Goal: Task Accomplishment & Management: Manage account settings

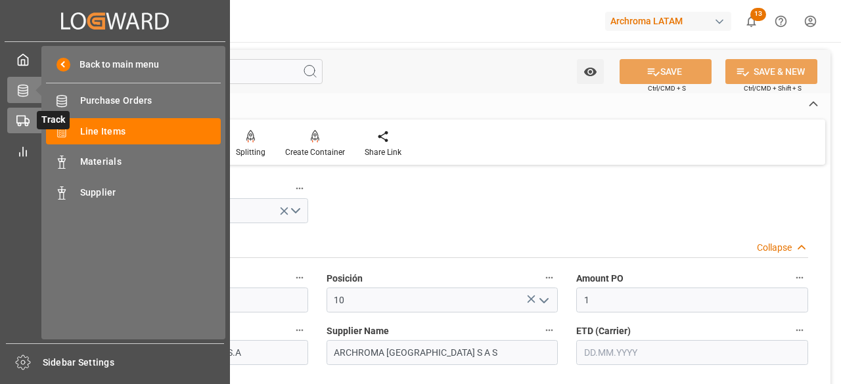
click at [28, 126] on circle at bounding box center [26, 125] width 3 height 3
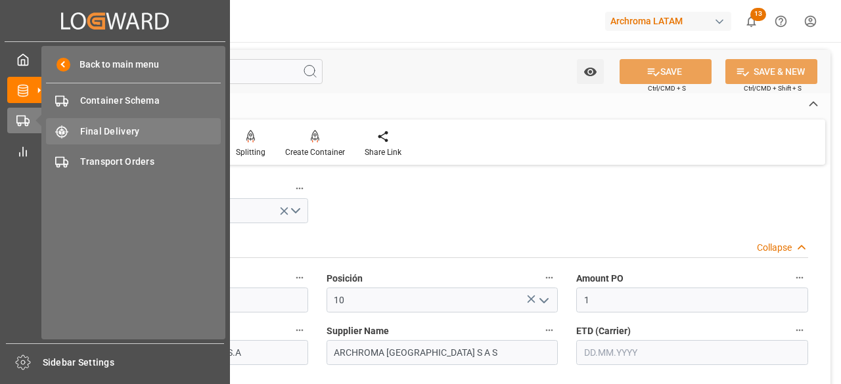
click at [141, 136] on span "Final Delivery" at bounding box center [150, 132] width 141 height 14
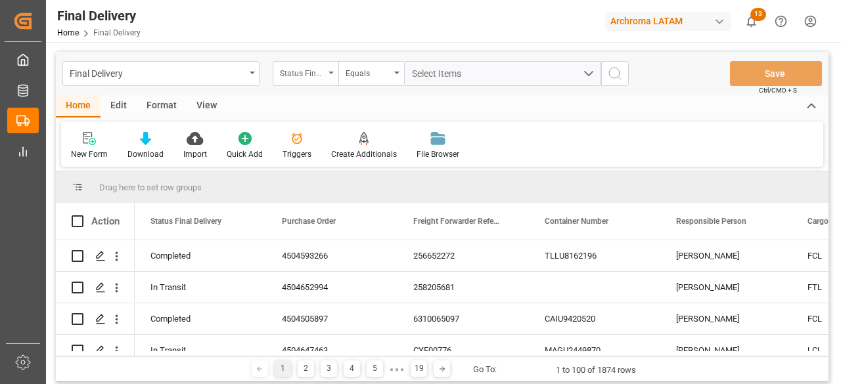
click at [314, 82] on div "Status Final Delivery" at bounding box center [306, 73] width 66 height 25
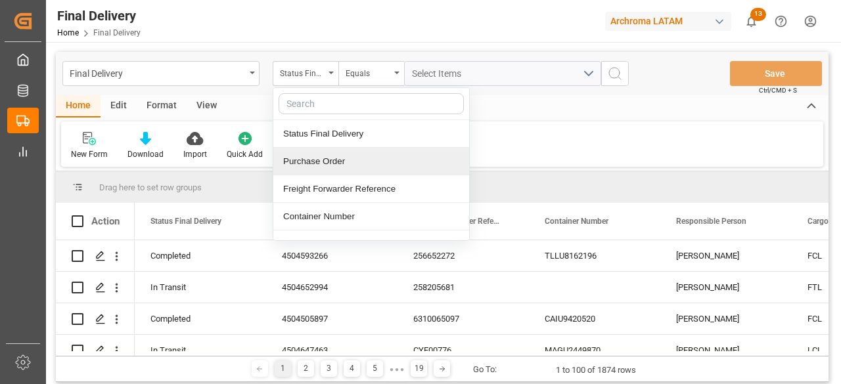
click at [355, 166] on div "Purchase Order" at bounding box center [371, 162] width 196 height 28
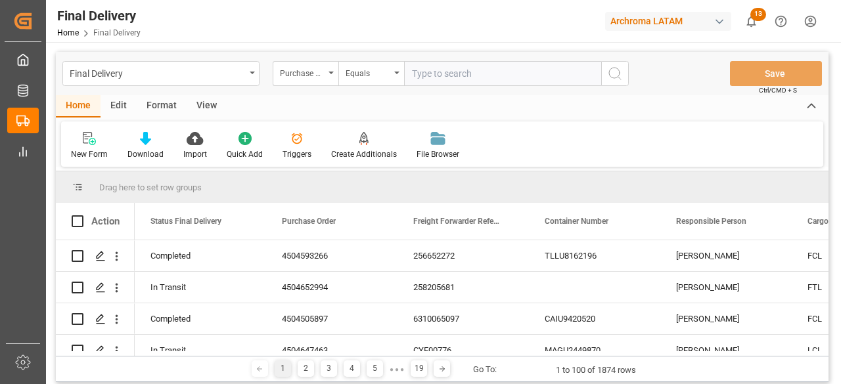
type input "4504605212"
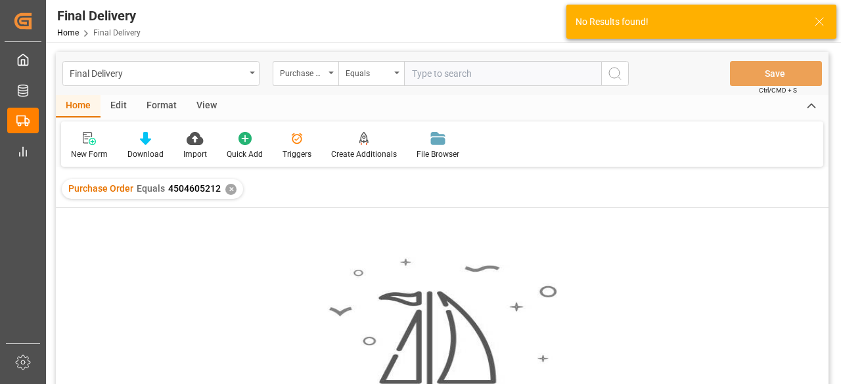
click at [232, 191] on div "✕" at bounding box center [230, 189] width 11 height 11
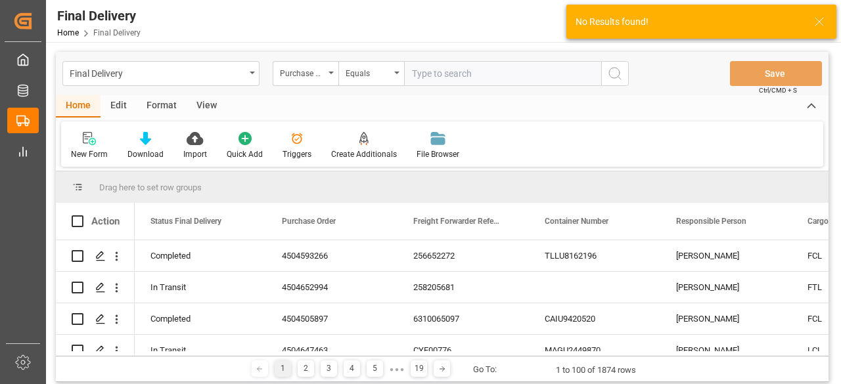
click at [469, 78] on input "text" at bounding box center [502, 73] width 197 height 25
paste input "4504605212"
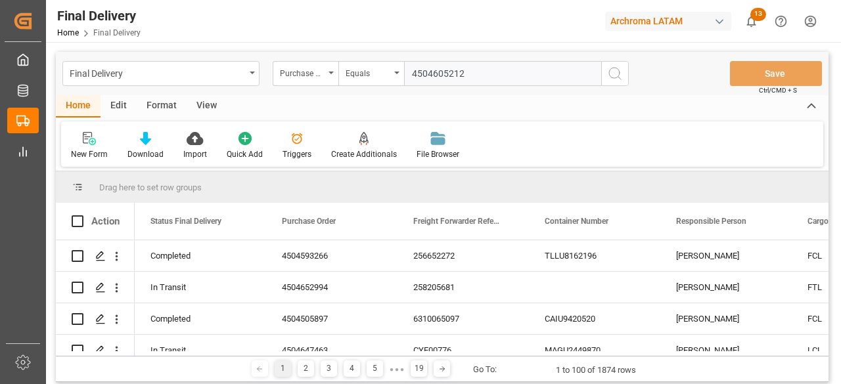
type input "4504605212"
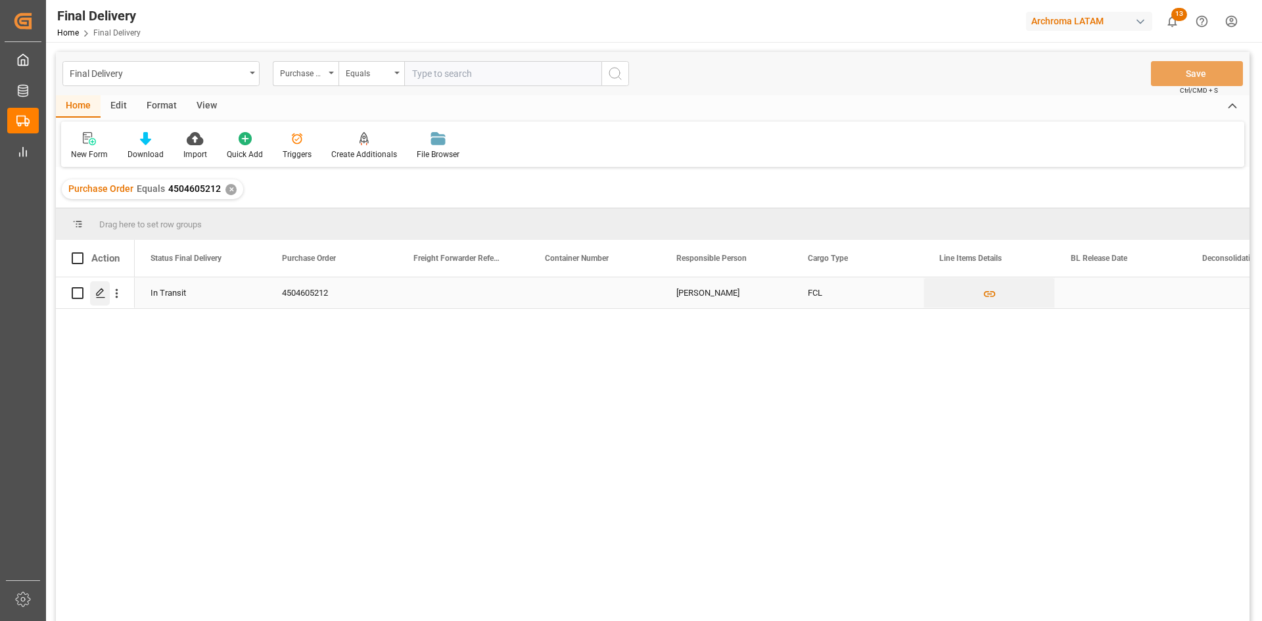
click at [95, 295] on icon "Press SPACE to select this row." at bounding box center [100, 293] width 11 height 11
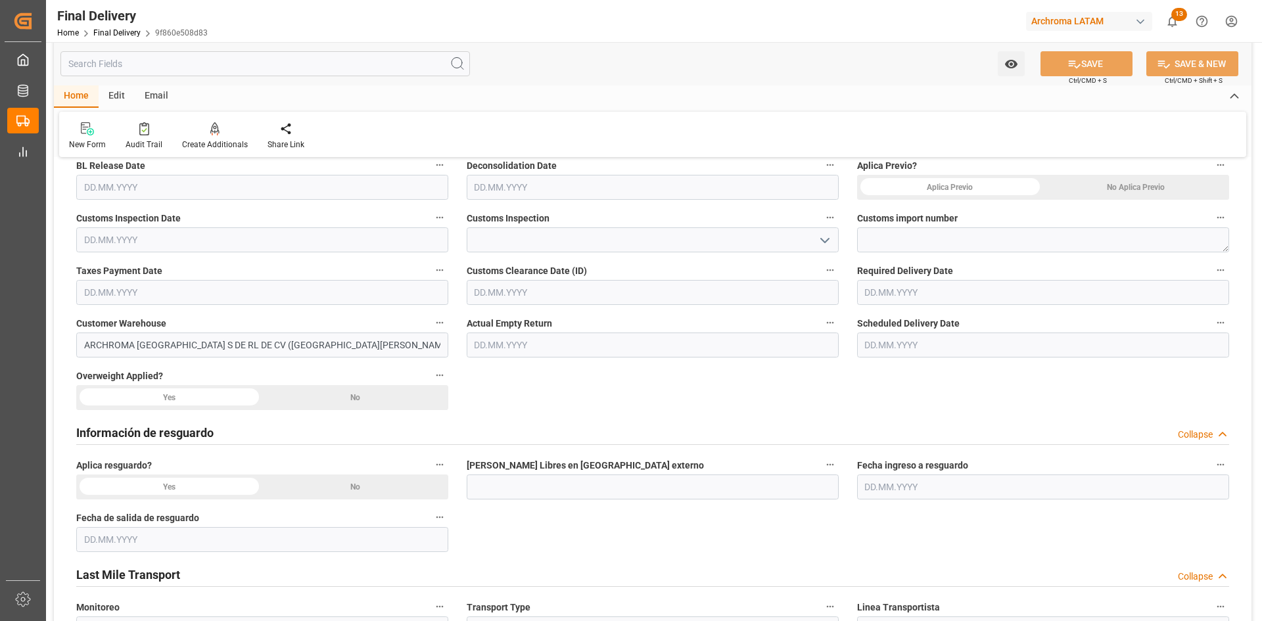
scroll to position [329, 0]
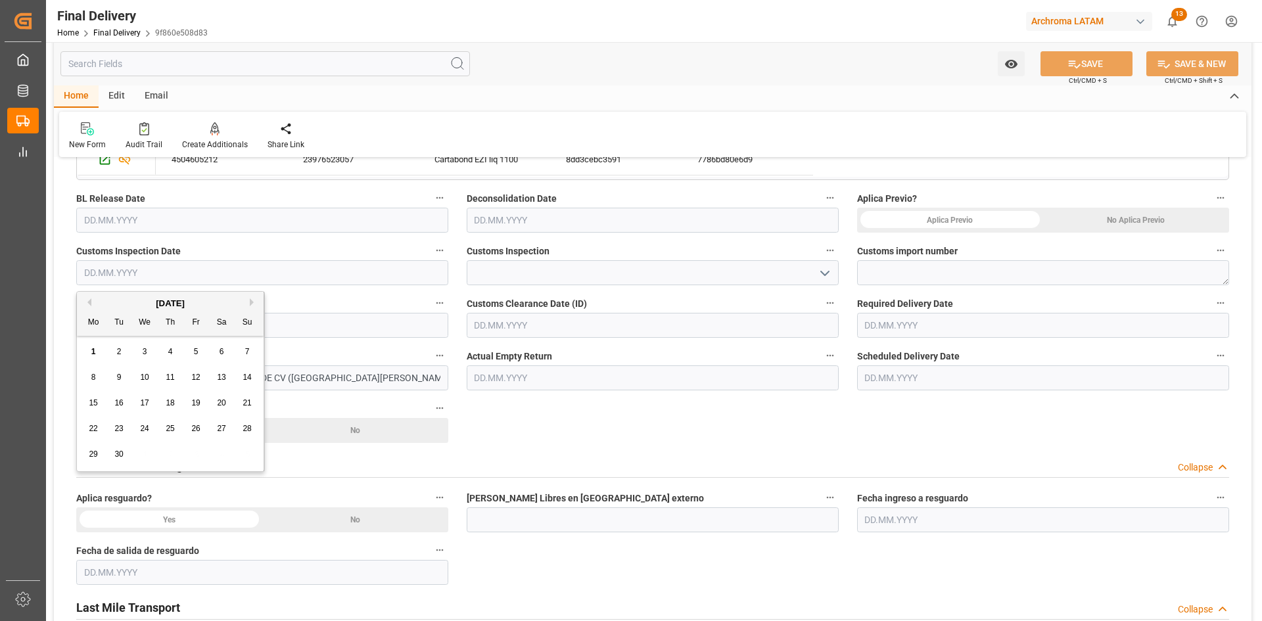
click at [180, 272] on input "text" at bounding box center [262, 272] width 372 height 25
click at [89, 306] on button "Previous Month" at bounding box center [87, 302] width 8 height 8
click at [197, 384] on span "29" at bounding box center [195, 454] width 9 height 9
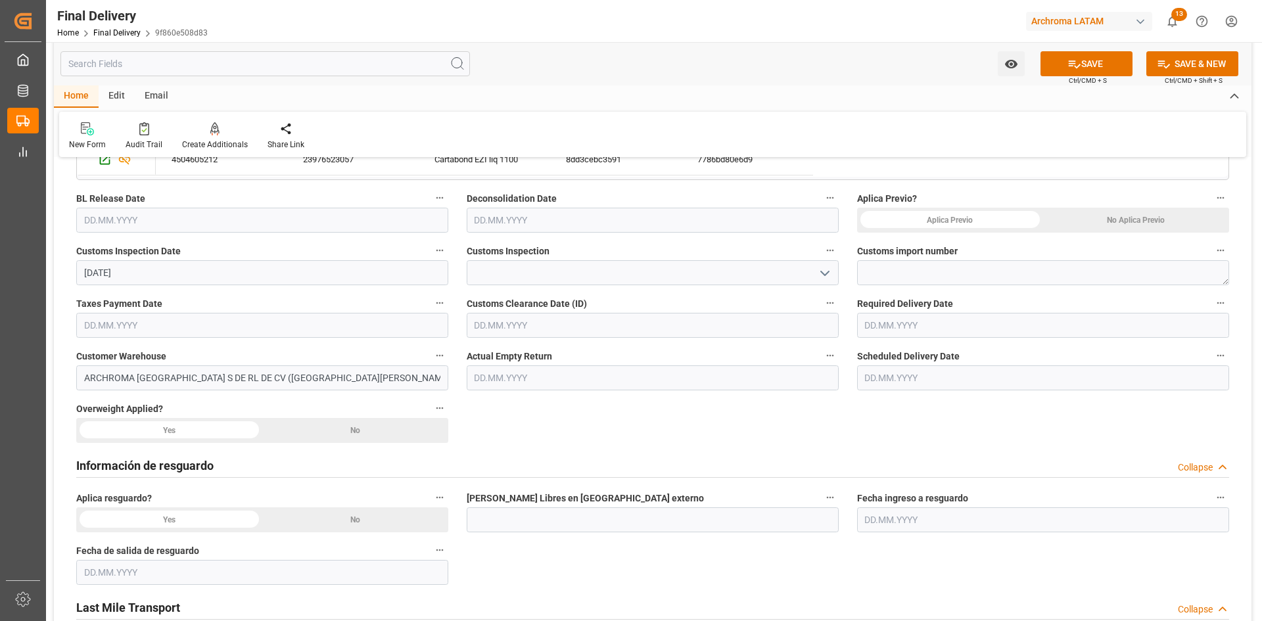
type input "[DATE]"
click at [821, 275] on icon "open menu" at bounding box center [825, 274] width 16 height 16
click at [543, 308] on div "ROJO" at bounding box center [652, 302] width 371 height 30
type input "ROJO"
click at [841, 269] on textarea at bounding box center [1043, 272] width 372 height 25
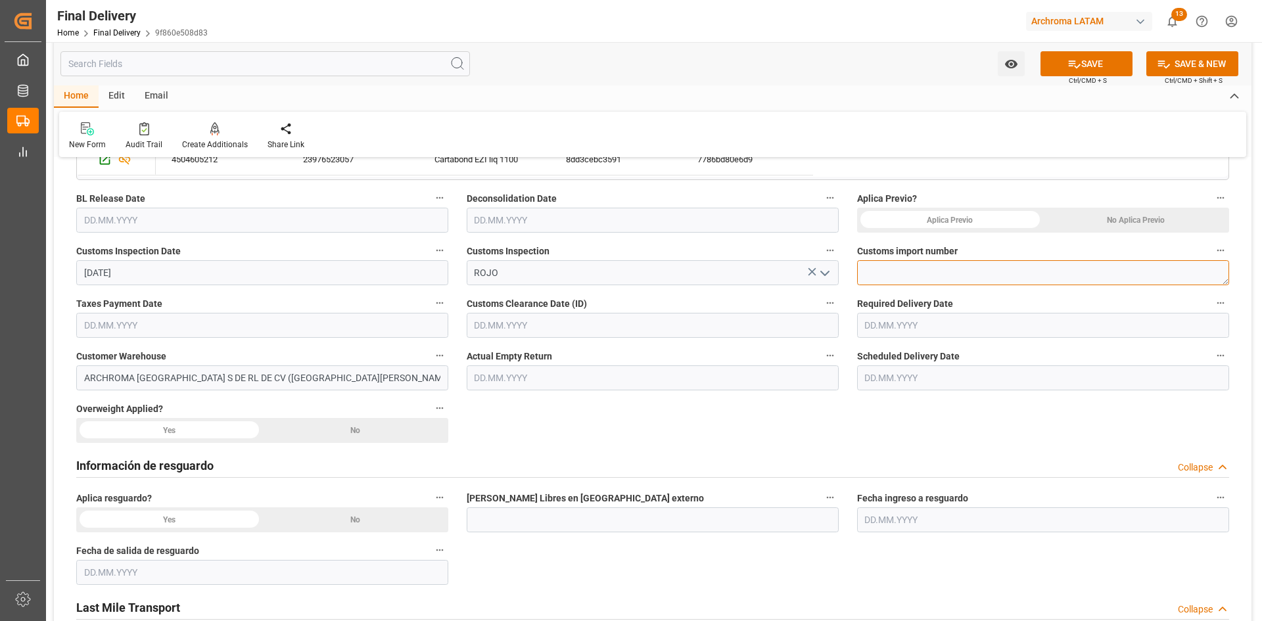
click at [841, 268] on textarea at bounding box center [1043, 272] width 372 height 25
paste textarea "25 24 3617 5008599"
type textarea "25 24 3617 5008599"
click at [258, 329] on input "text" at bounding box center [262, 325] width 372 height 25
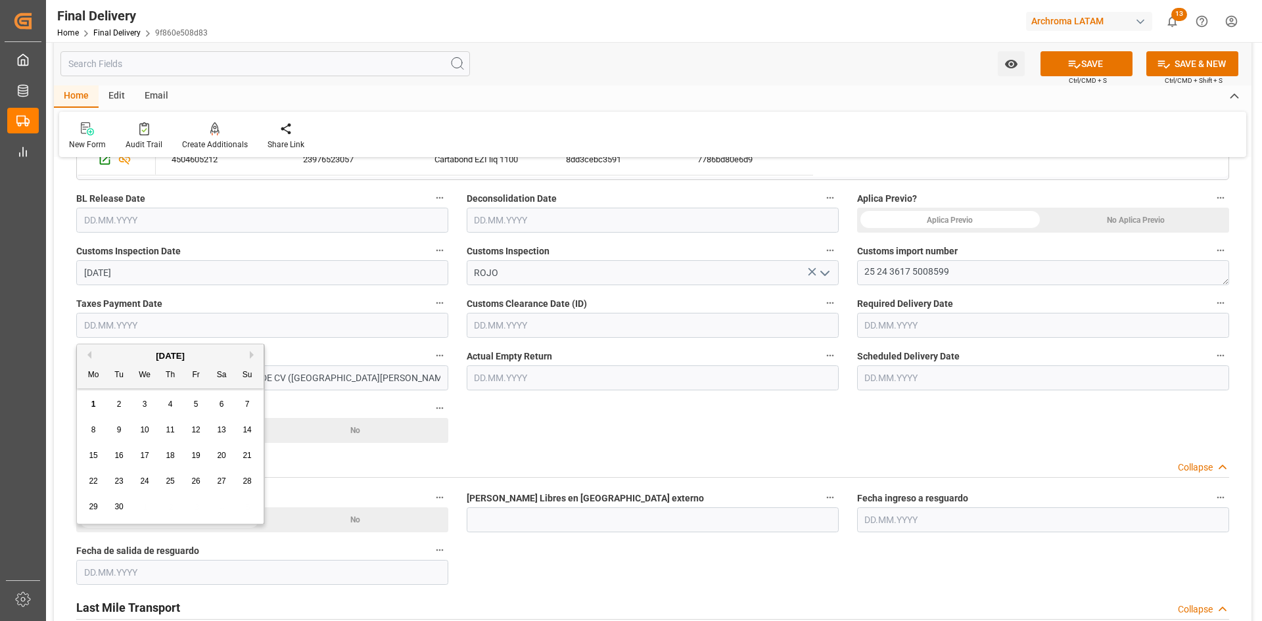
click at [108, 352] on div "[DATE]" at bounding box center [170, 356] width 187 height 13
click at [89, 354] on button "Previous Month" at bounding box center [87, 355] width 8 height 8
click at [197, 384] on div "29" at bounding box center [196, 508] width 16 height 16
type input "[DATE]"
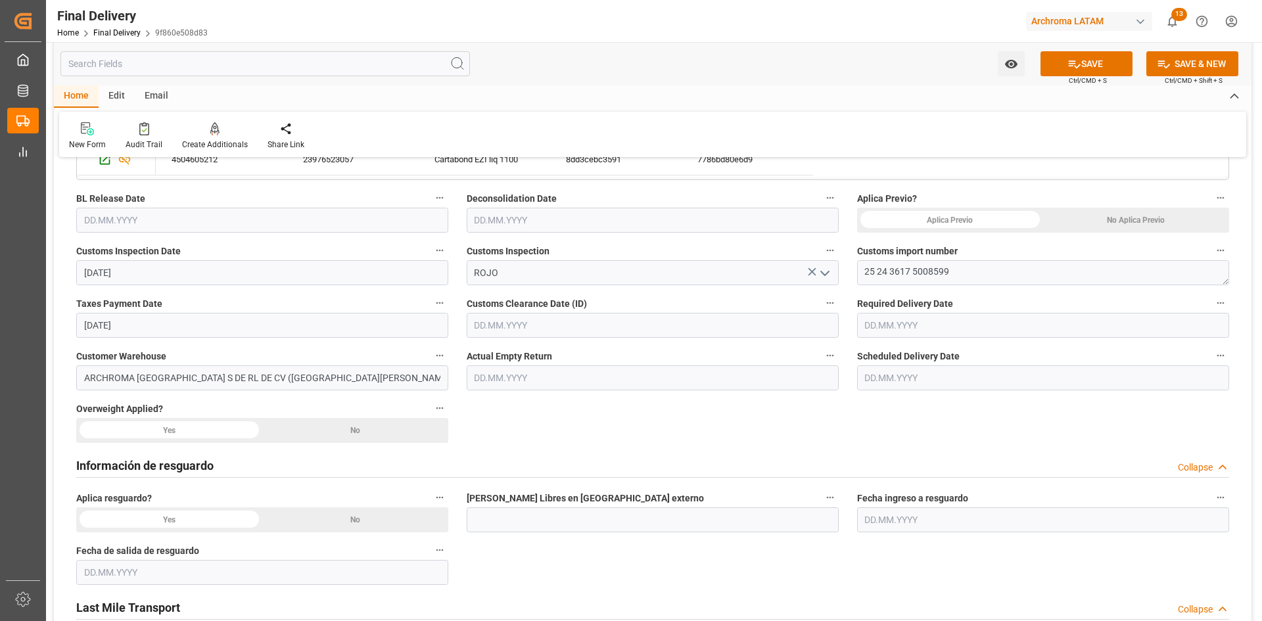
click at [603, 316] on input "text" at bounding box center [653, 325] width 372 height 25
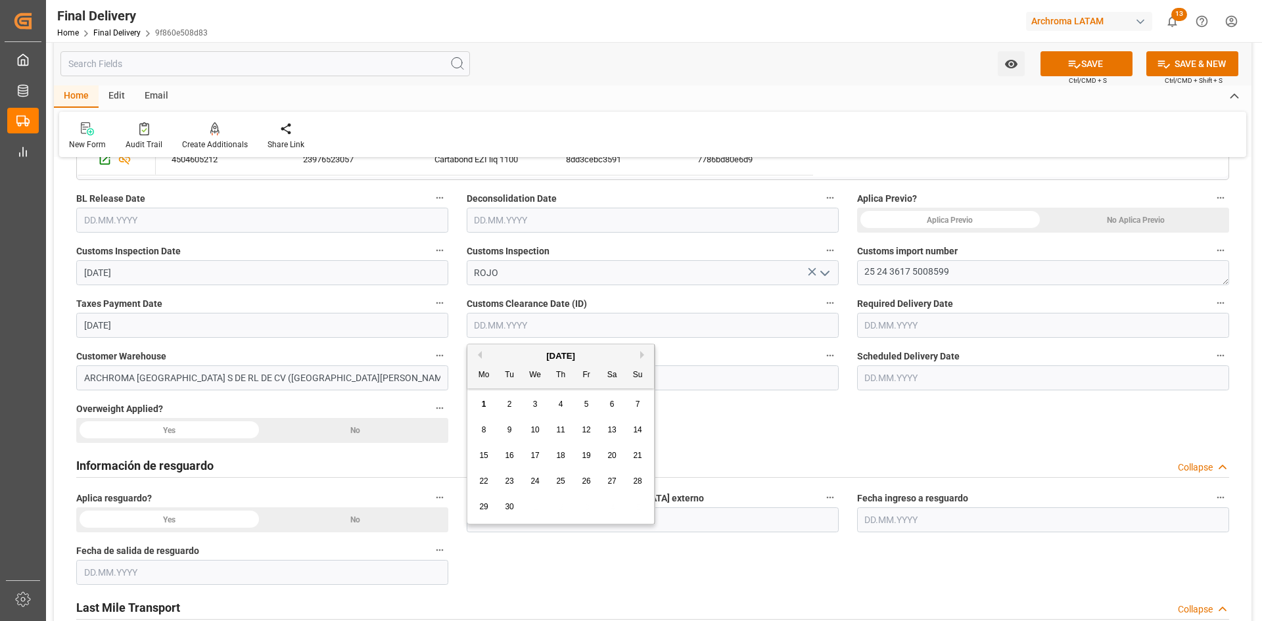
click at [476, 360] on div "[DATE]" at bounding box center [560, 356] width 187 height 13
click at [478, 355] on button "Previous Month" at bounding box center [478, 355] width 8 height 8
click at [588, 384] on span "29" at bounding box center [586, 506] width 9 height 9
type input "[DATE]"
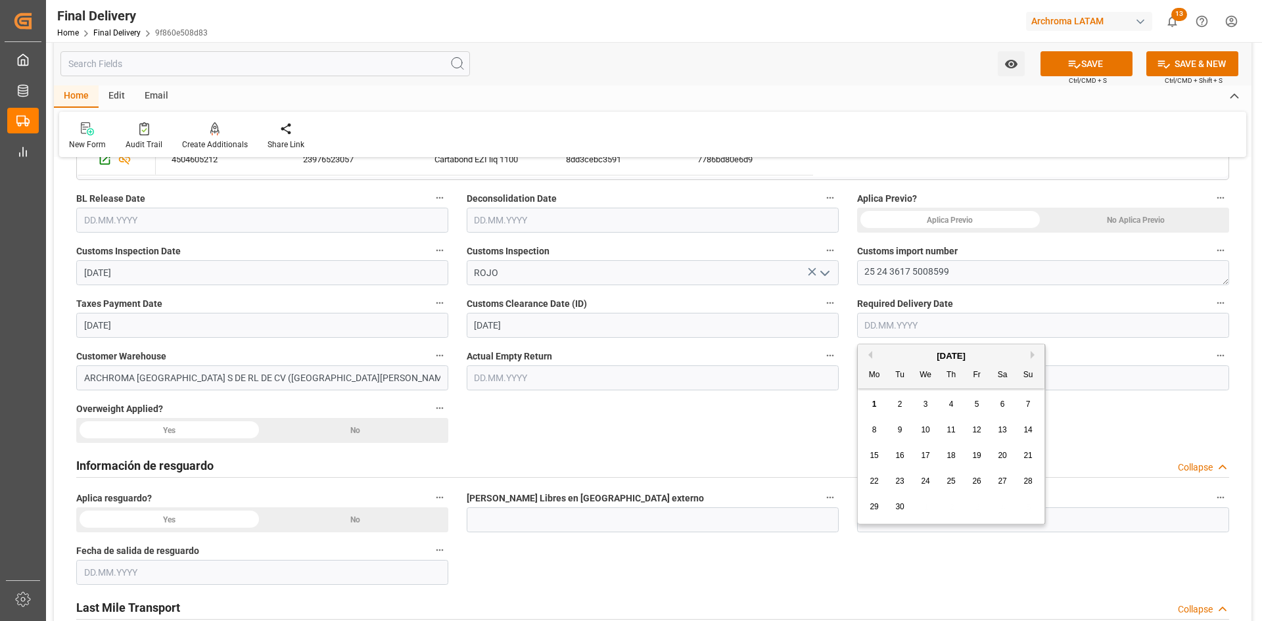
click at [841, 325] on input "text" at bounding box center [1043, 325] width 372 height 25
click at [841, 384] on span "1" at bounding box center [874, 404] width 5 height 9
type input "[DATE]"
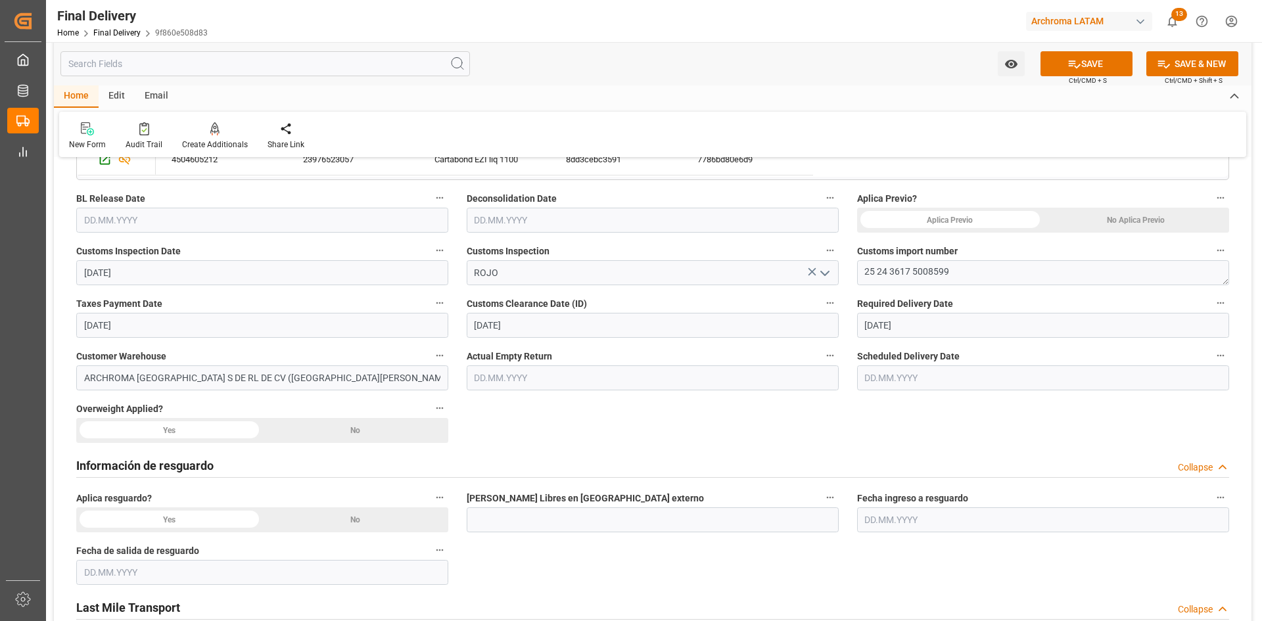
click at [579, 379] on input "text" at bounding box center [653, 377] width 372 height 25
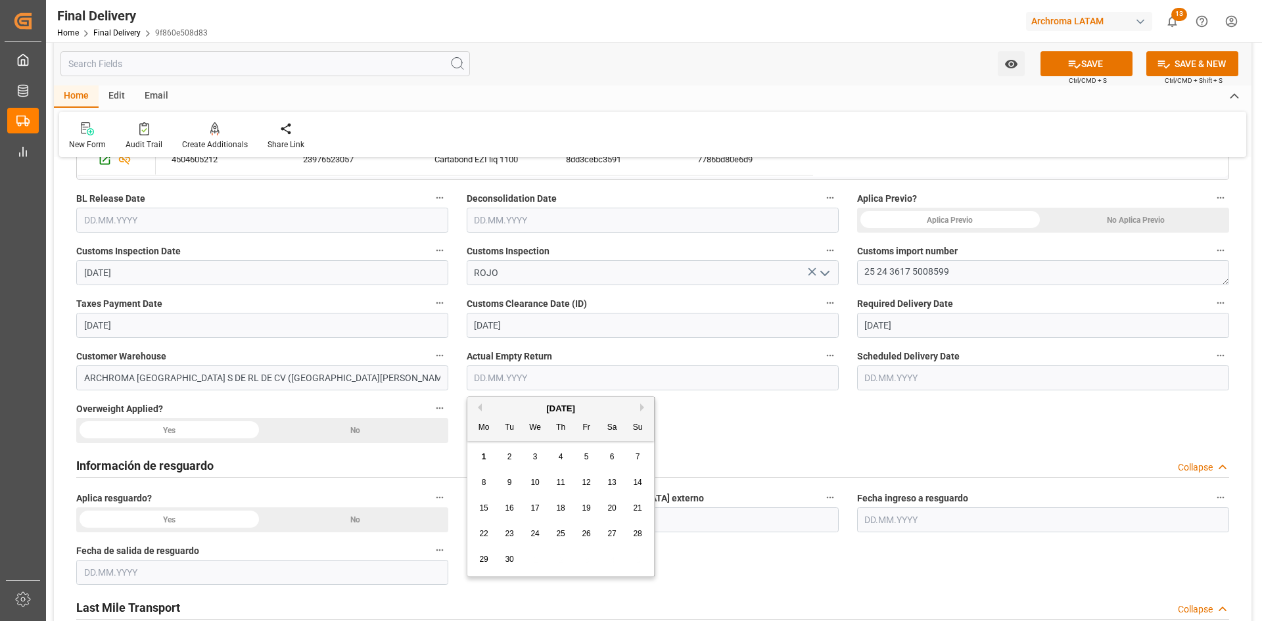
click at [841, 382] on input "text" at bounding box center [1043, 377] width 372 height 25
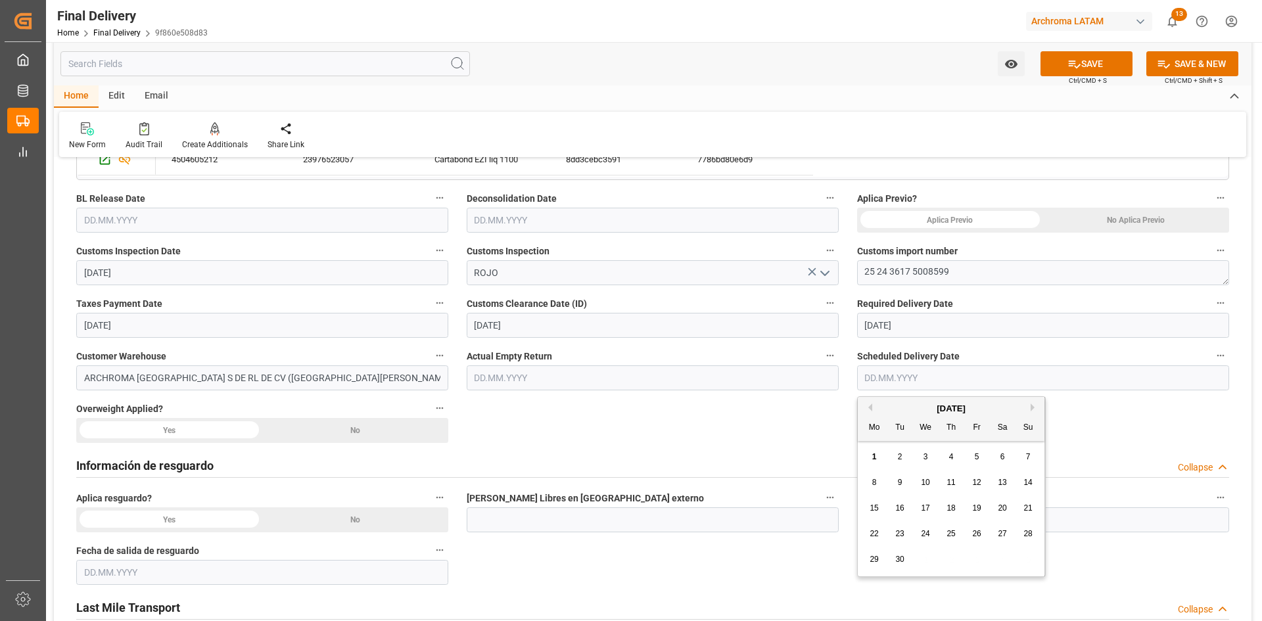
click at [841, 384] on div "1" at bounding box center [874, 458] width 16 height 16
type input "[DATE]"
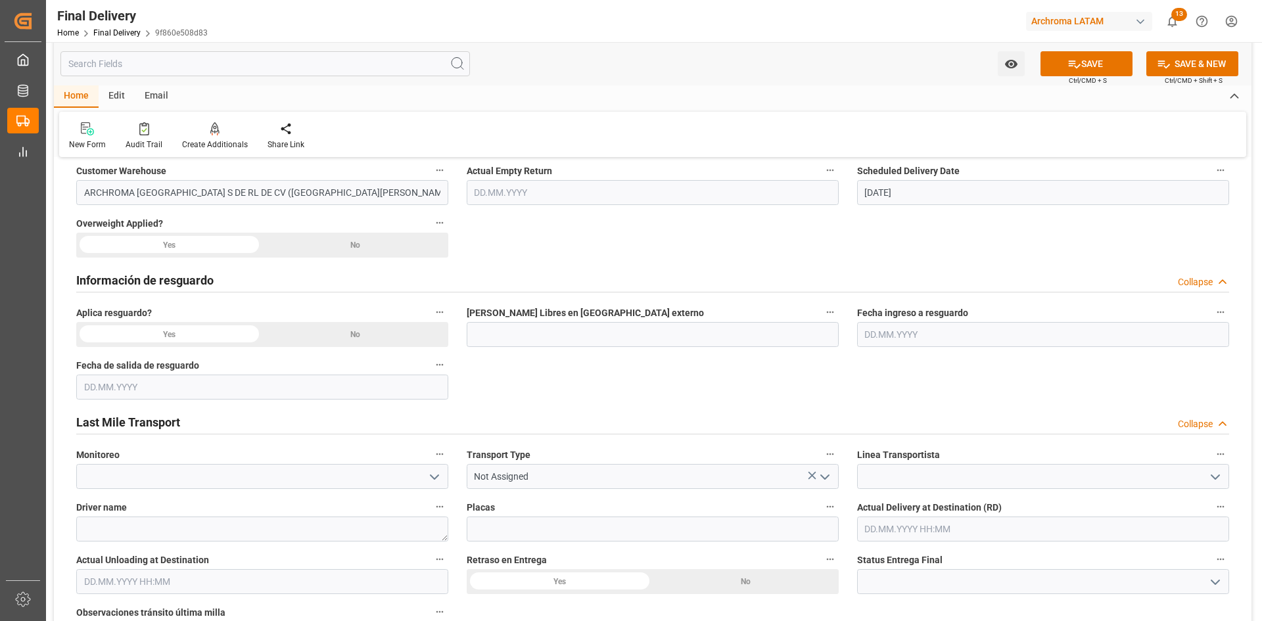
scroll to position [526, 0]
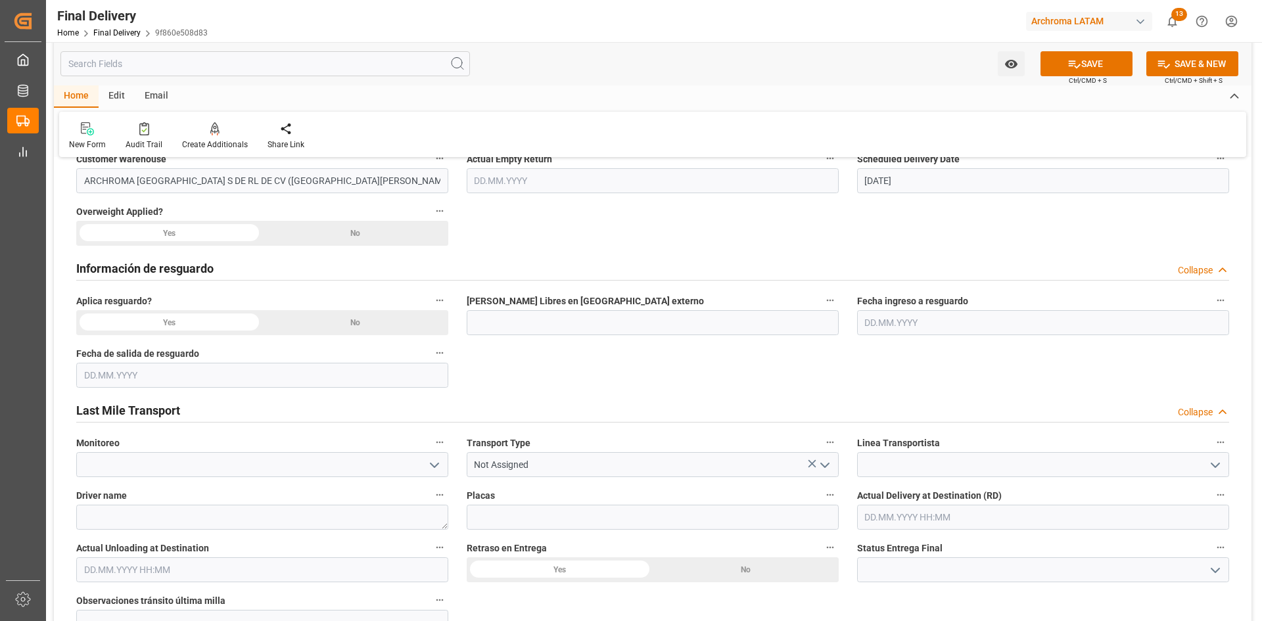
click at [438, 384] on icon "open menu" at bounding box center [435, 465] width 16 height 16
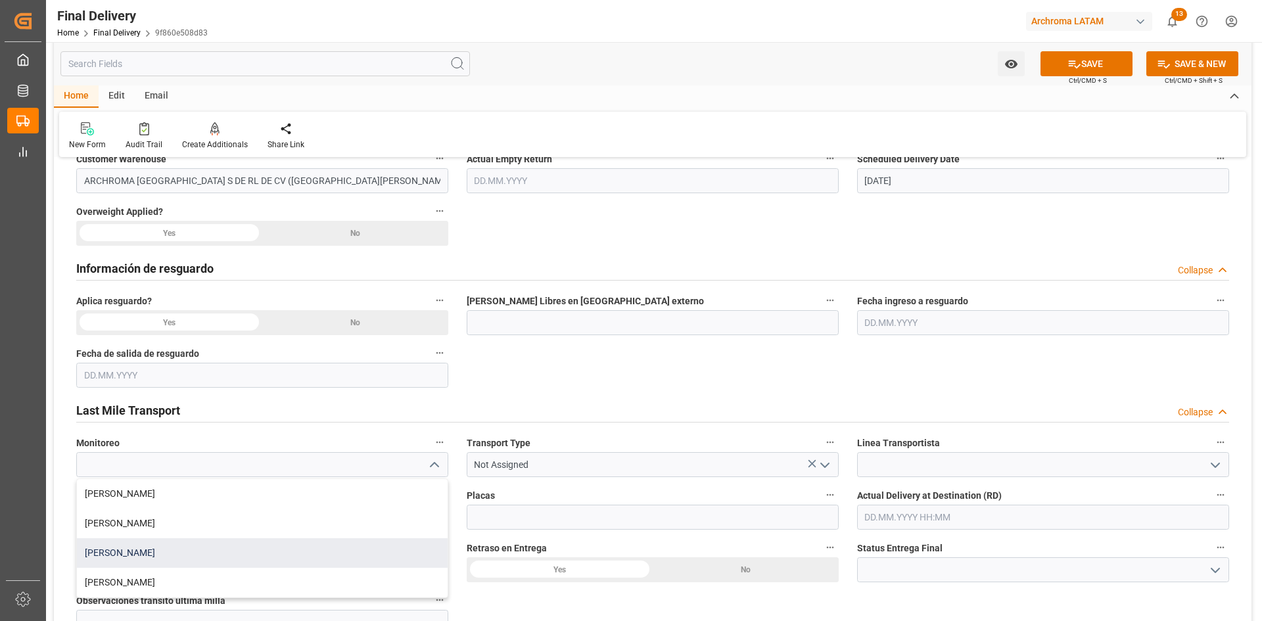
click at [141, 384] on div "[PERSON_NAME]" at bounding box center [262, 553] width 371 height 30
type input "[PERSON_NAME]"
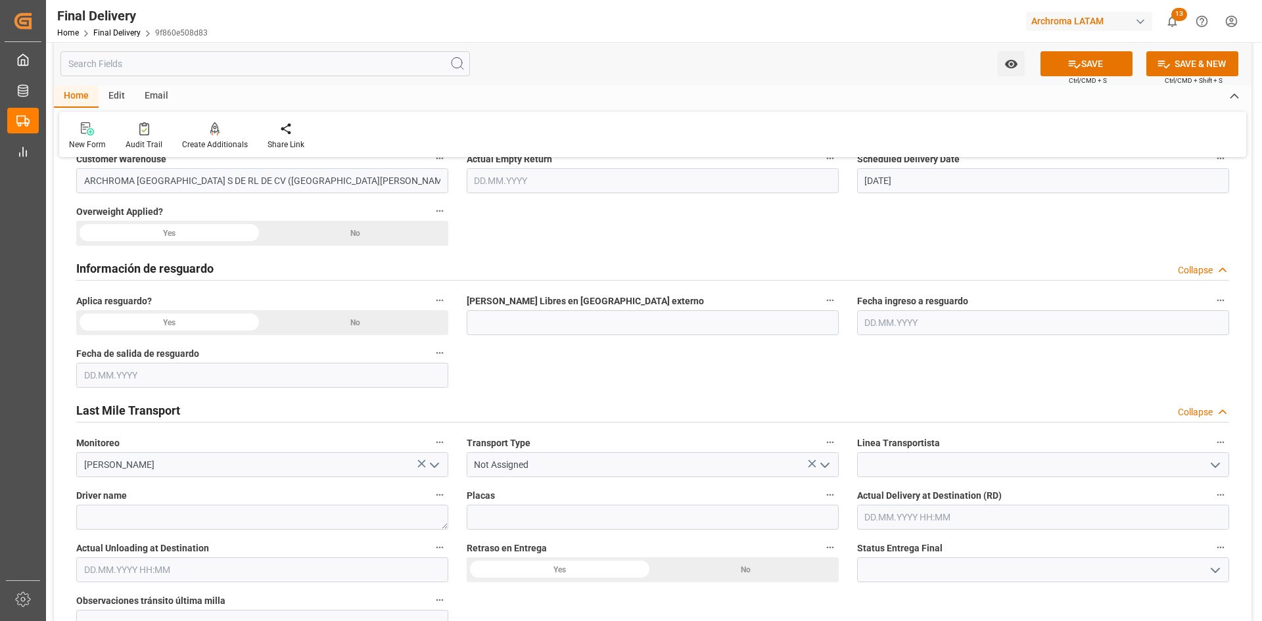
click at [830, 384] on icon "open menu" at bounding box center [825, 465] width 16 height 16
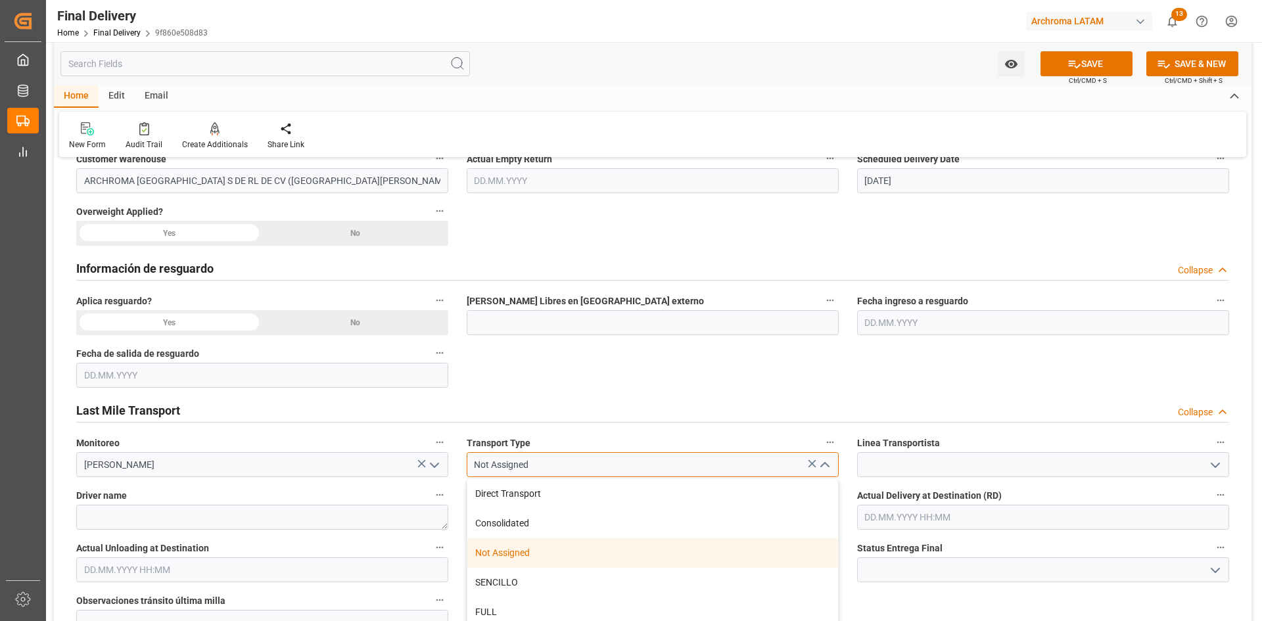
click at [557, 384] on input "Not Assigned" at bounding box center [653, 464] width 372 height 25
drag, startPoint x: 557, startPoint y: 465, endPoint x: 384, endPoint y: 469, distance: 172.9
click at [384, 384] on div "BL release Custom inspection Taxes payment Custom clearance Delivered Final Del…" at bounding box center [652, 490] width 1197 height 1694
type input "Not Assigned"
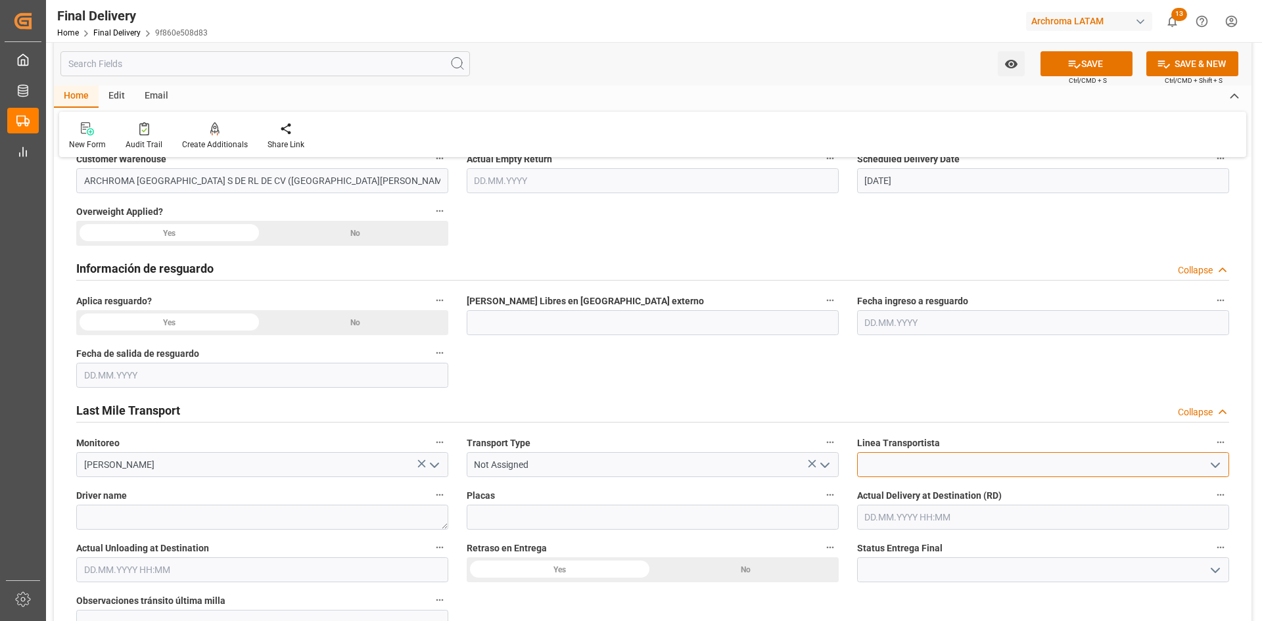
click at [841, 384] on input at bounding box center [1043, 464] width 372 height 25
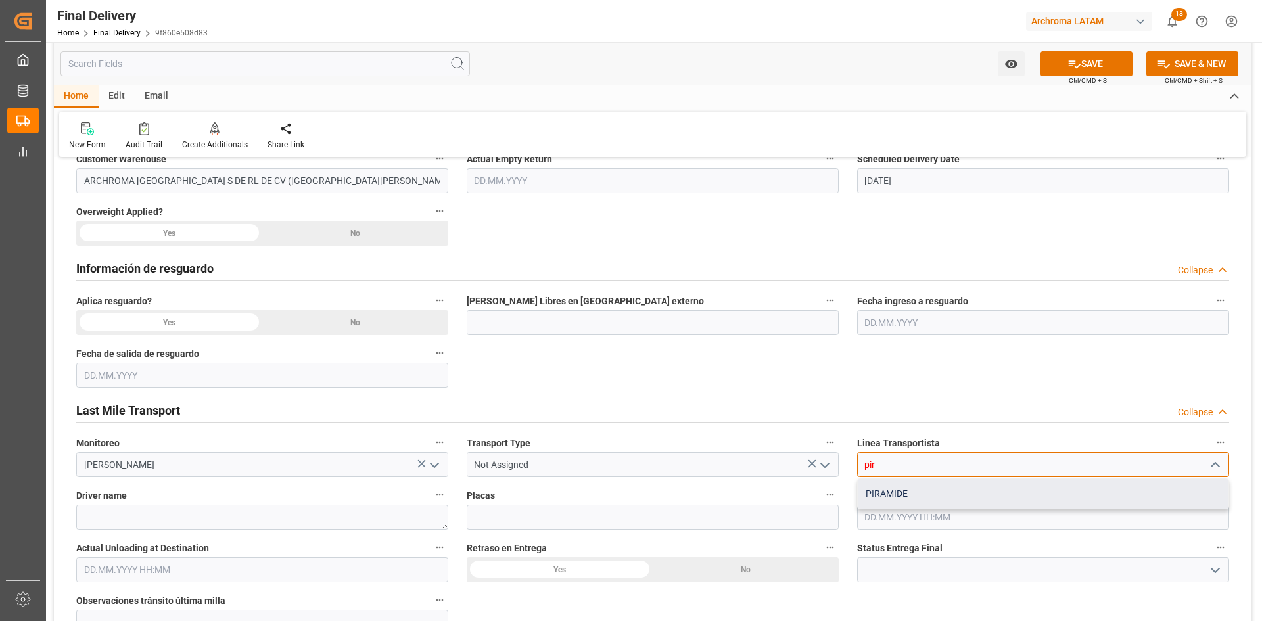
click at [841, 384] on div "PIRAMIDE" at bounding box center [1043, 494] width 371 height 30
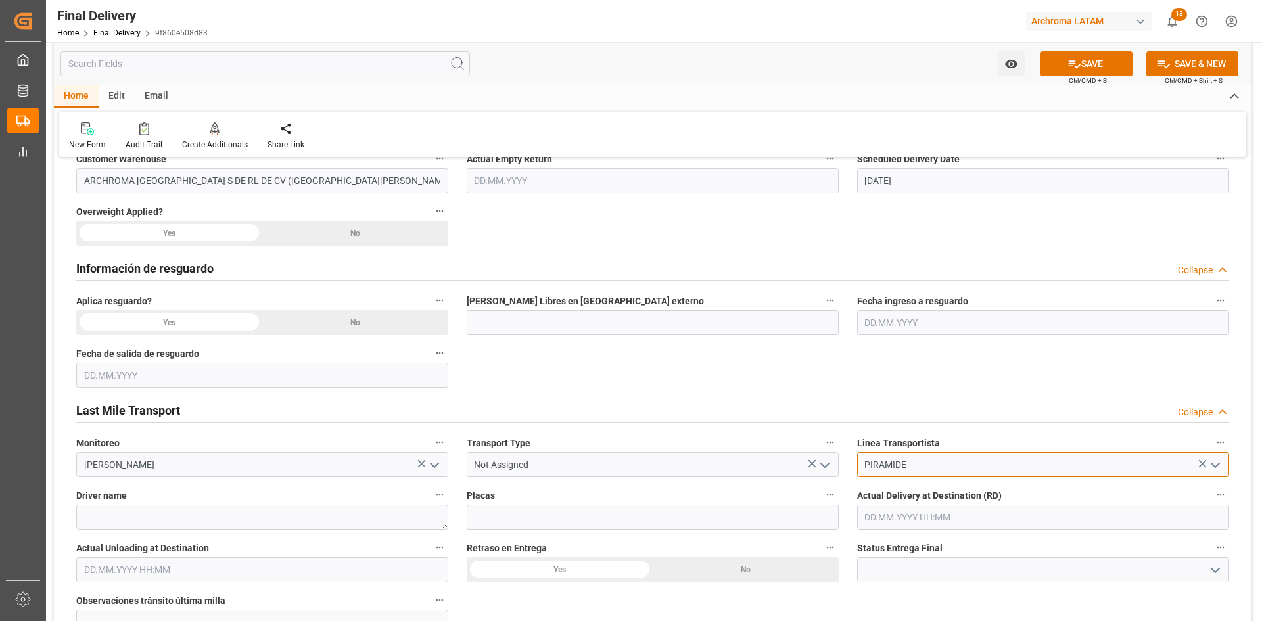
type input "PIRAMIDE"
click at [516, 384] on input at bounding box center [653, 517] width 372 height 25
paste input "TR2518"
type input "TR2518"
click at [317, 384] on textarea at bounding box center [262, 517] width 372 height 25
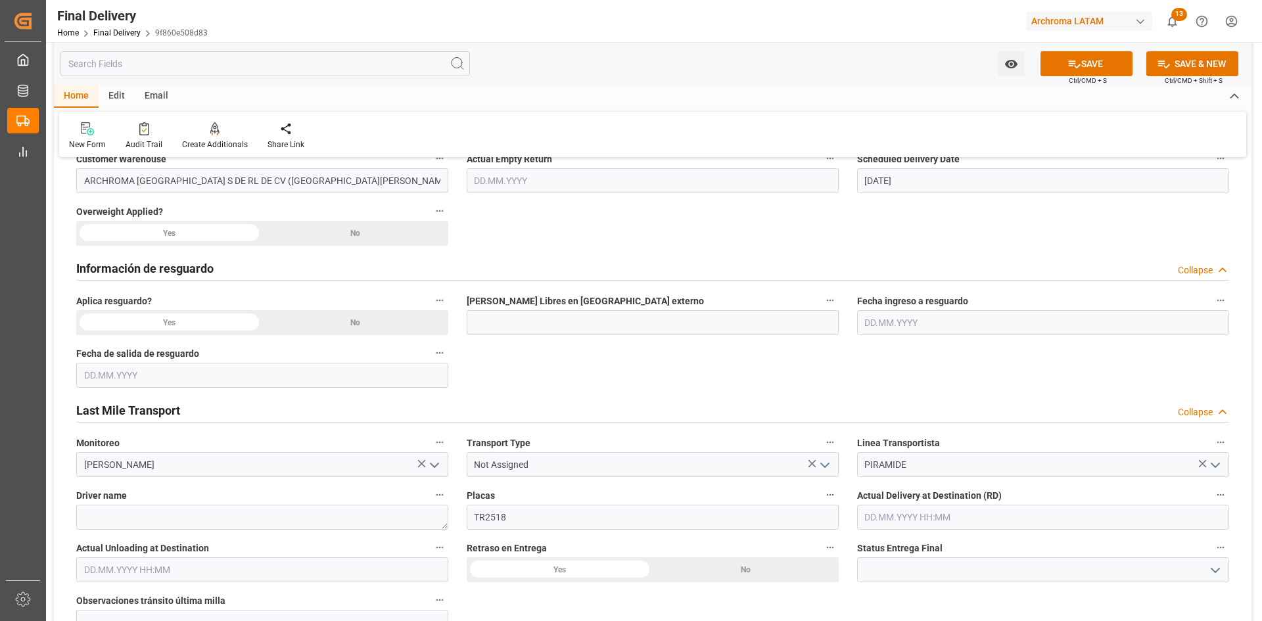
click at [841, 384] on input "text" at bounding box center [1043, 517] width 372 height 25
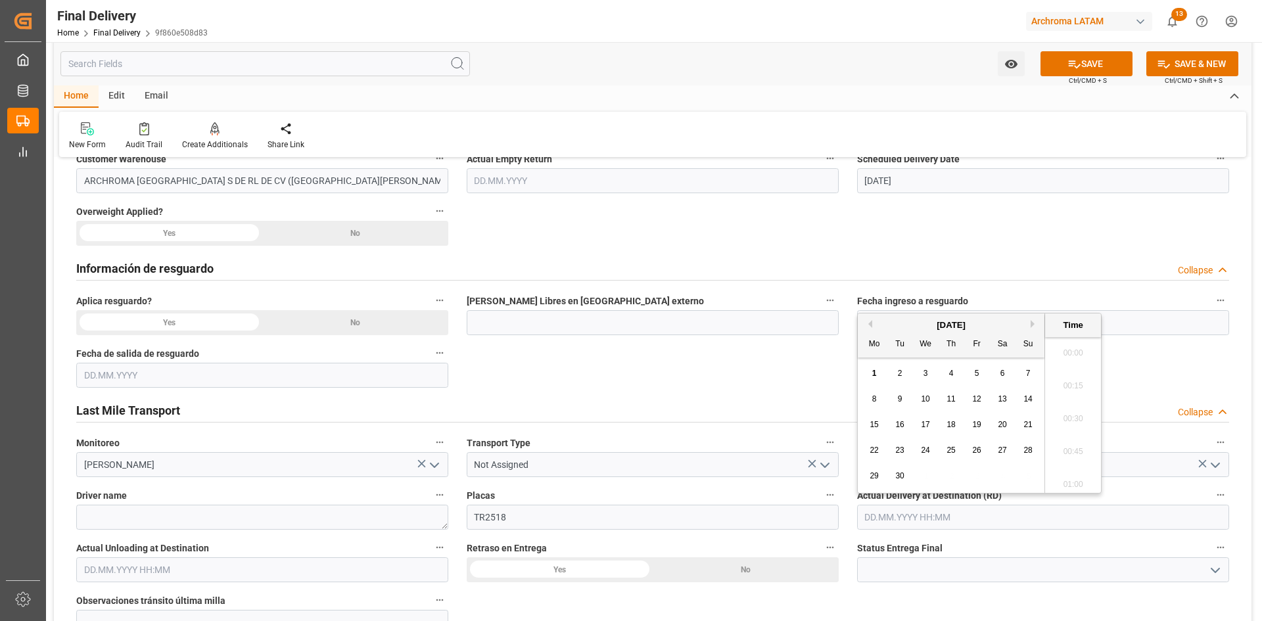
scroll to position [859, 0]
click at [841, 377] on div "1" at bounding box center [874, 374] width 16 height 16
type input "[DATE] 00:00"
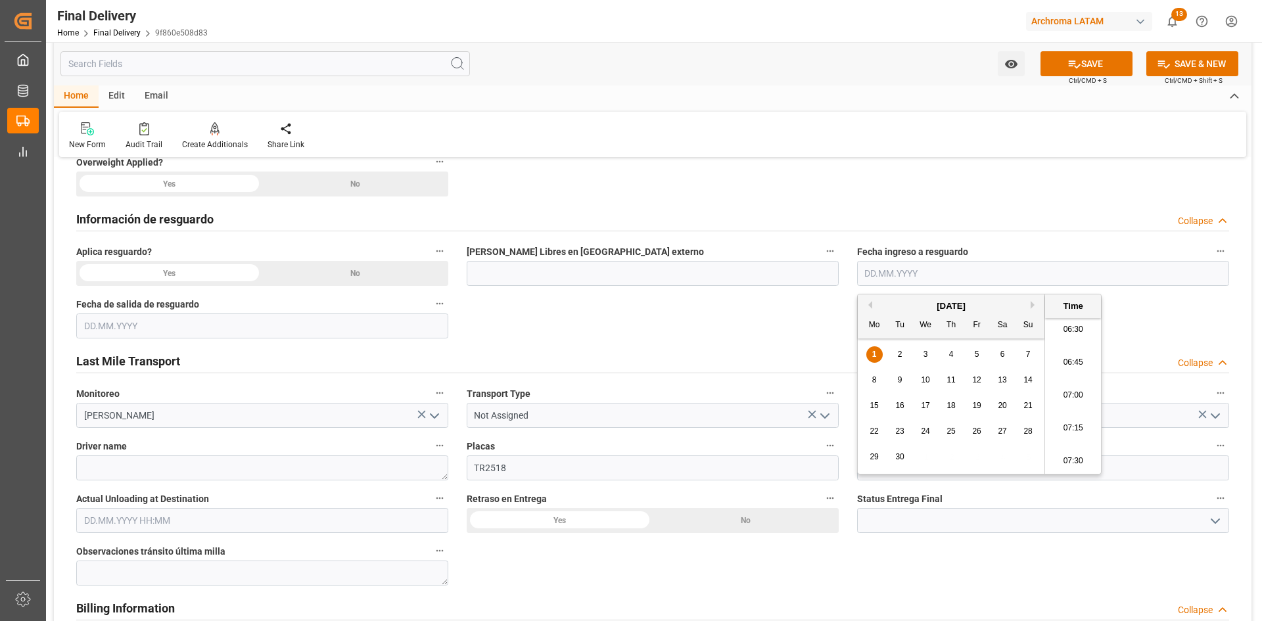
scroll to position [592, 0]
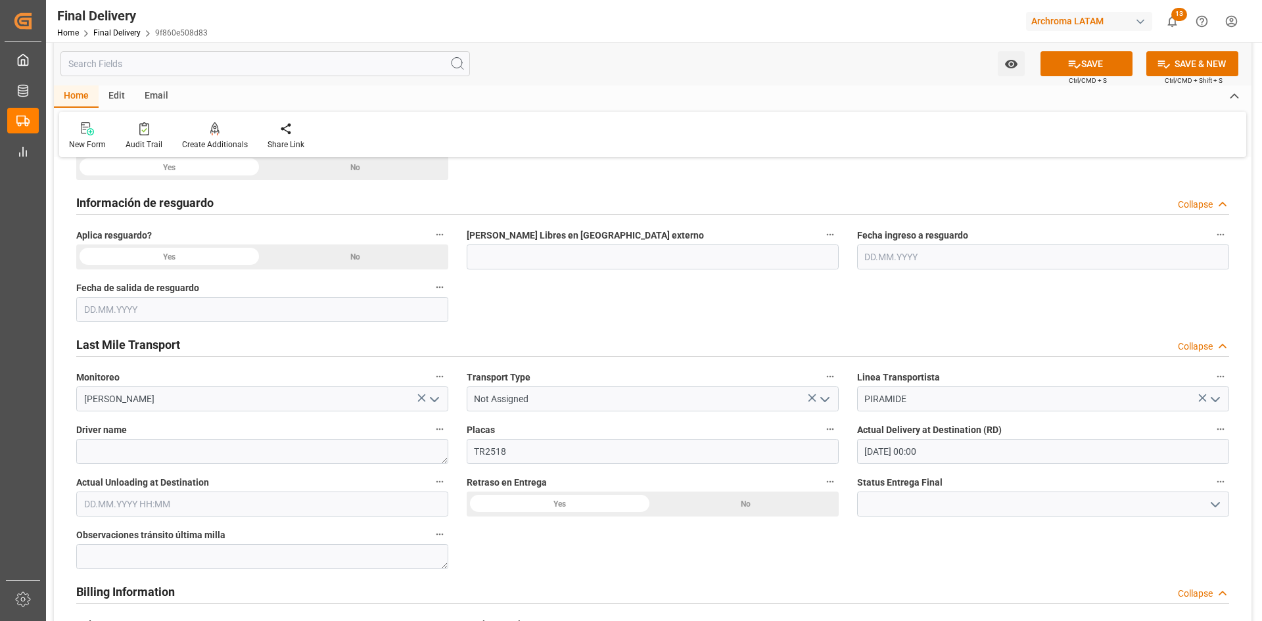
click at [216, 384] on input "text" at bounding box center [262, 504] width 372 height 25
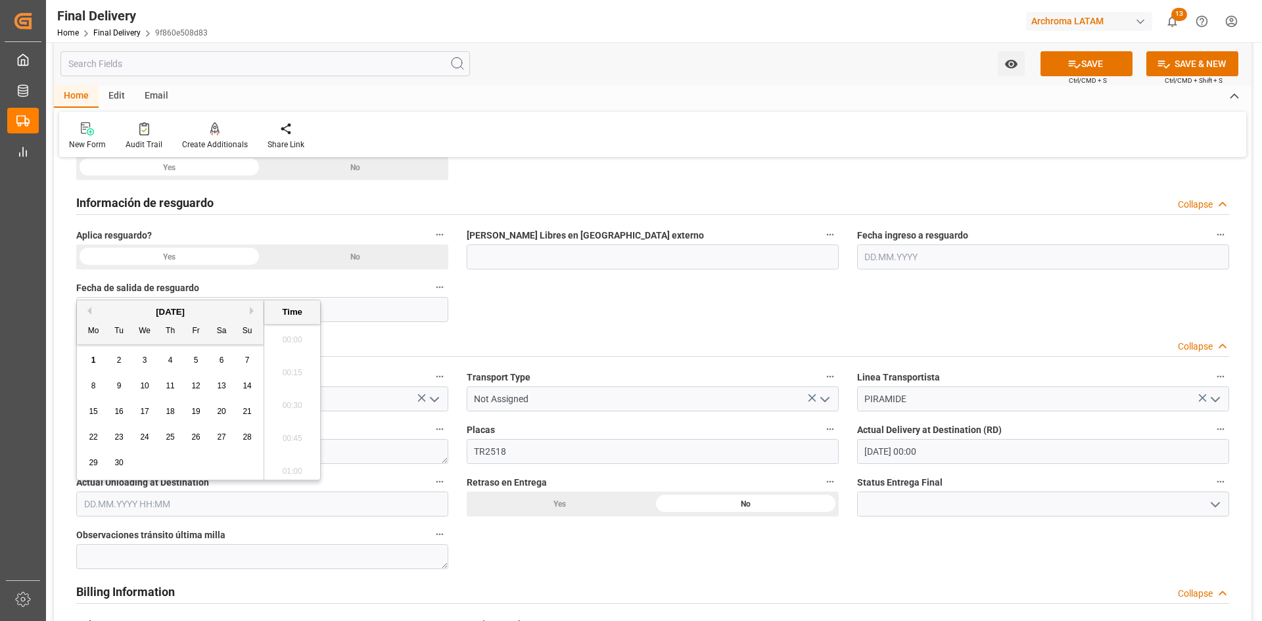
scroll to position [859, 0]
drag, startPoint x: 1127, startPoint y: 504, endPoint x: 1157, endPoint y: 504, distance: 30.9
click at [841, 384] on input at bounding box center [1043, 504] width 372 height 25
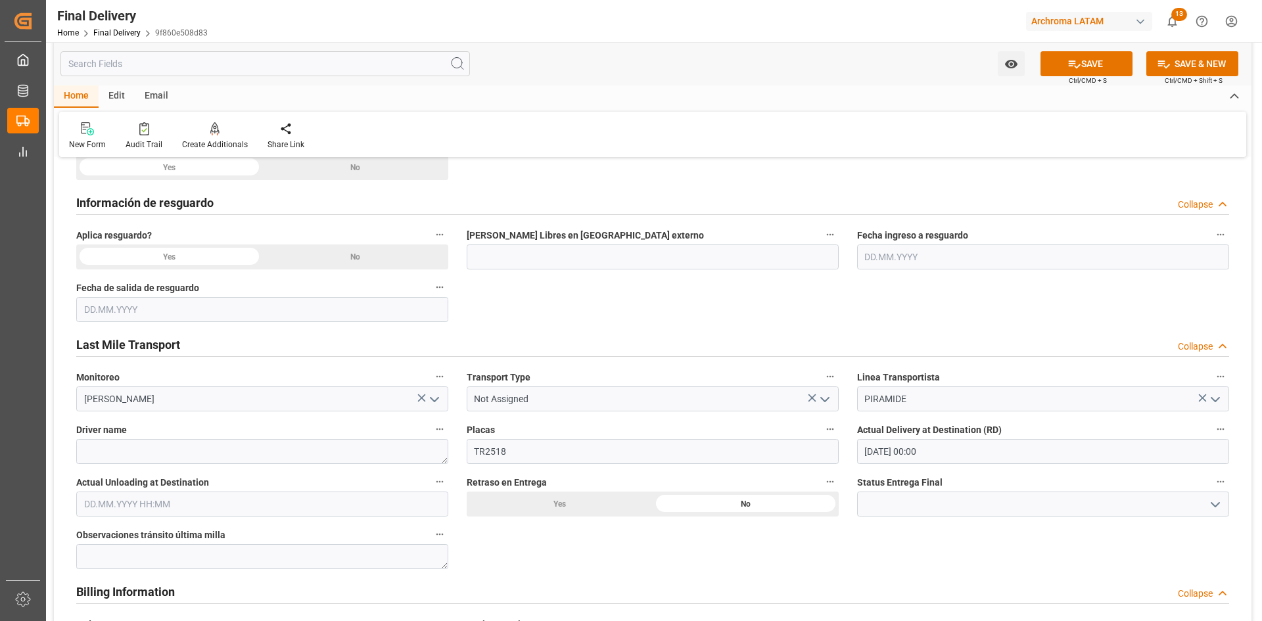
click at [841, 384] on icon "open menu" at bounding box center [1215, 505] width 16 height 16
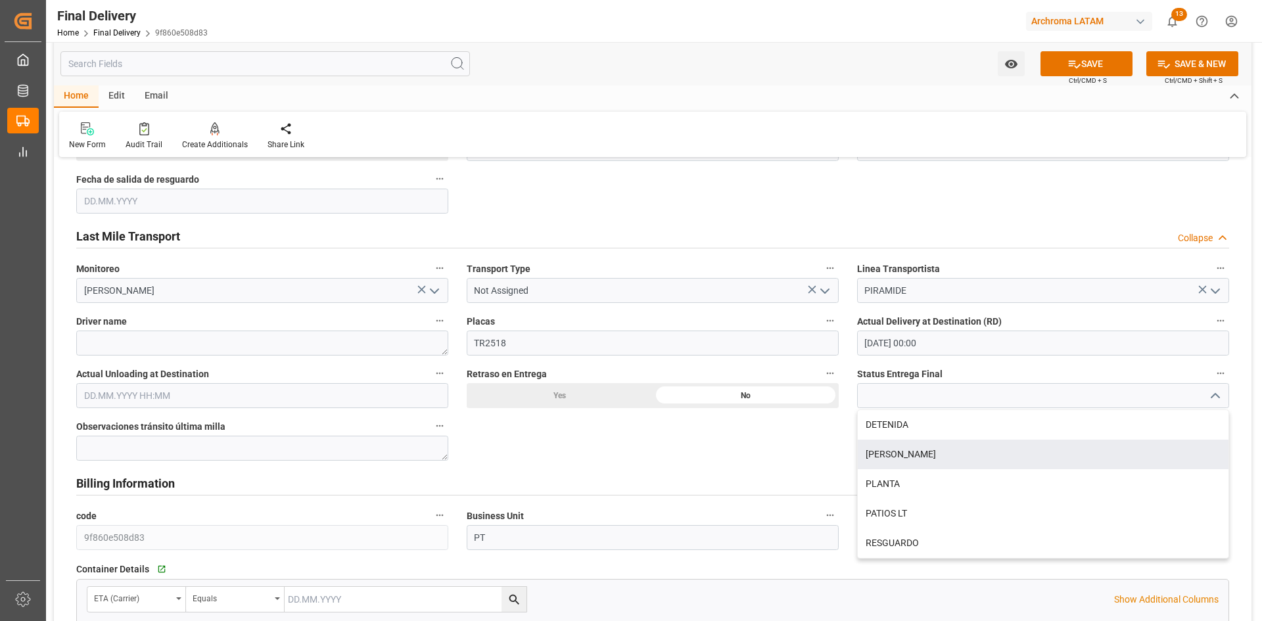
scroll to position [723, 0]
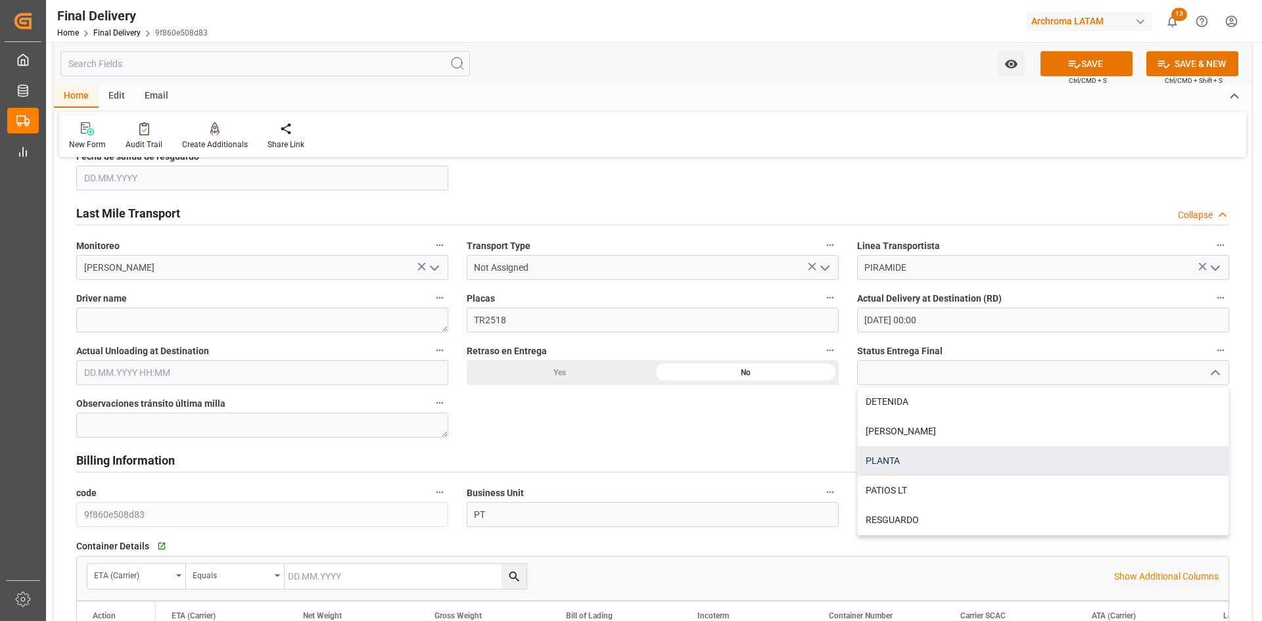
click at [841, 384] on div "PLANTA" at bounding box center [1043, 461] width 371 height 30
type input "PLANTA"
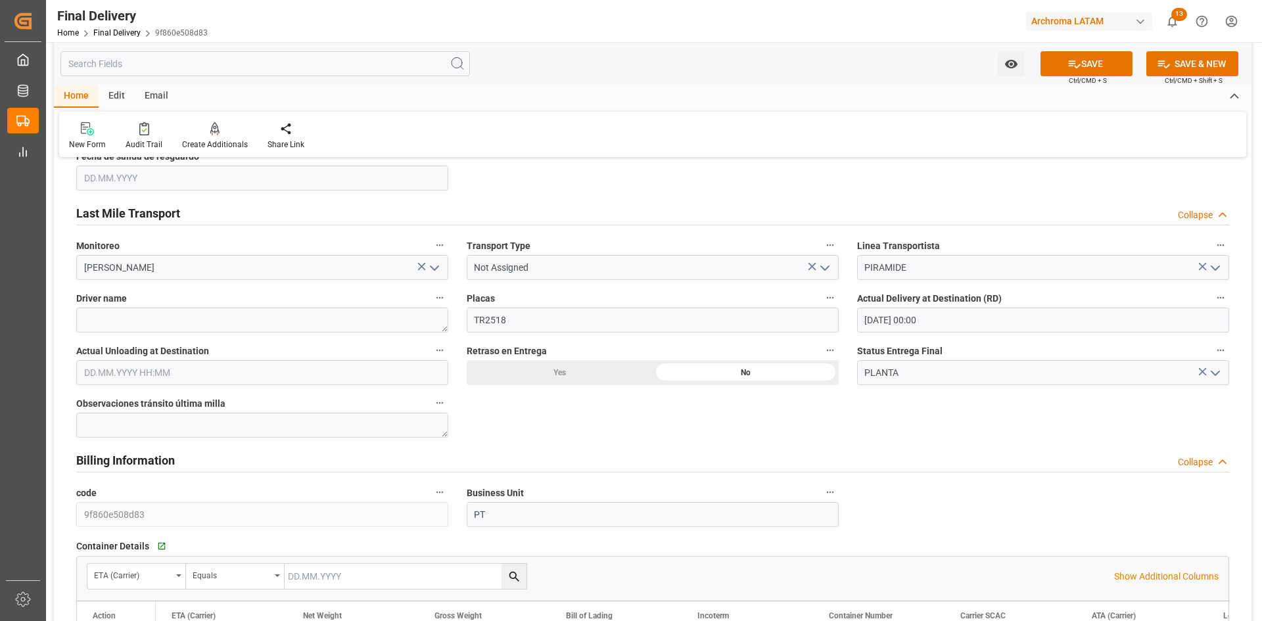
click at [829, 264] on icon "open menu" at bounding box center [825, 268] width 16 height 16
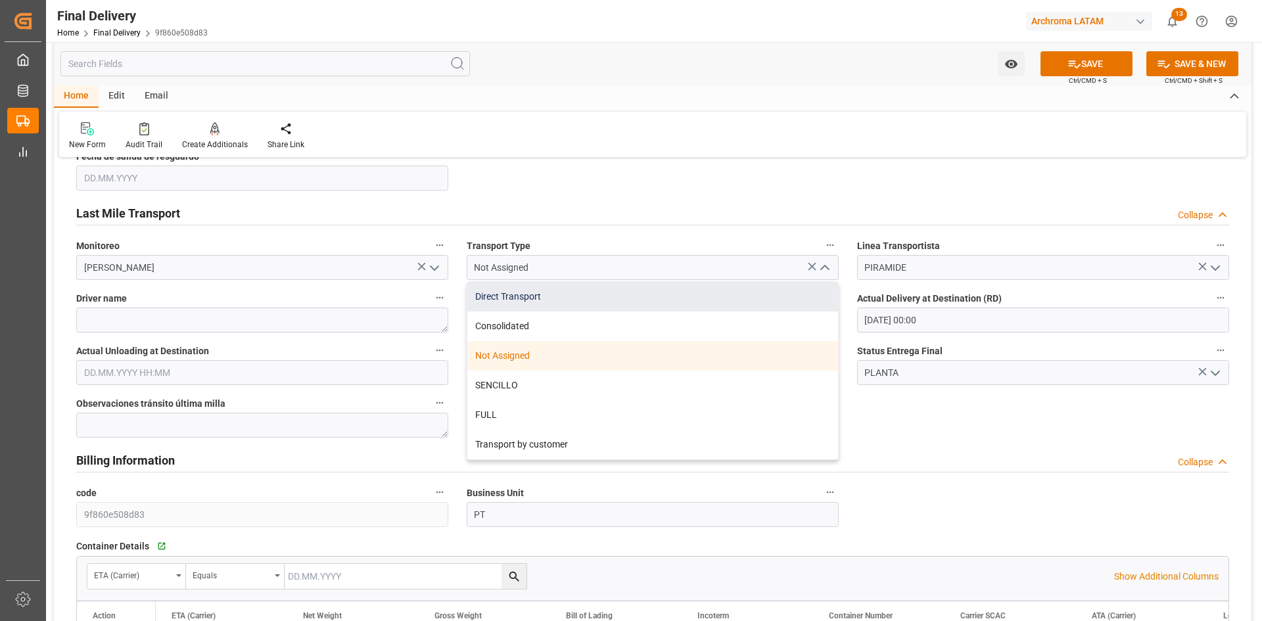
click at [569, 306] on div "Direct Transport" at bounding box center [652, 297] width 371 height 30
type input "Direct Transport"
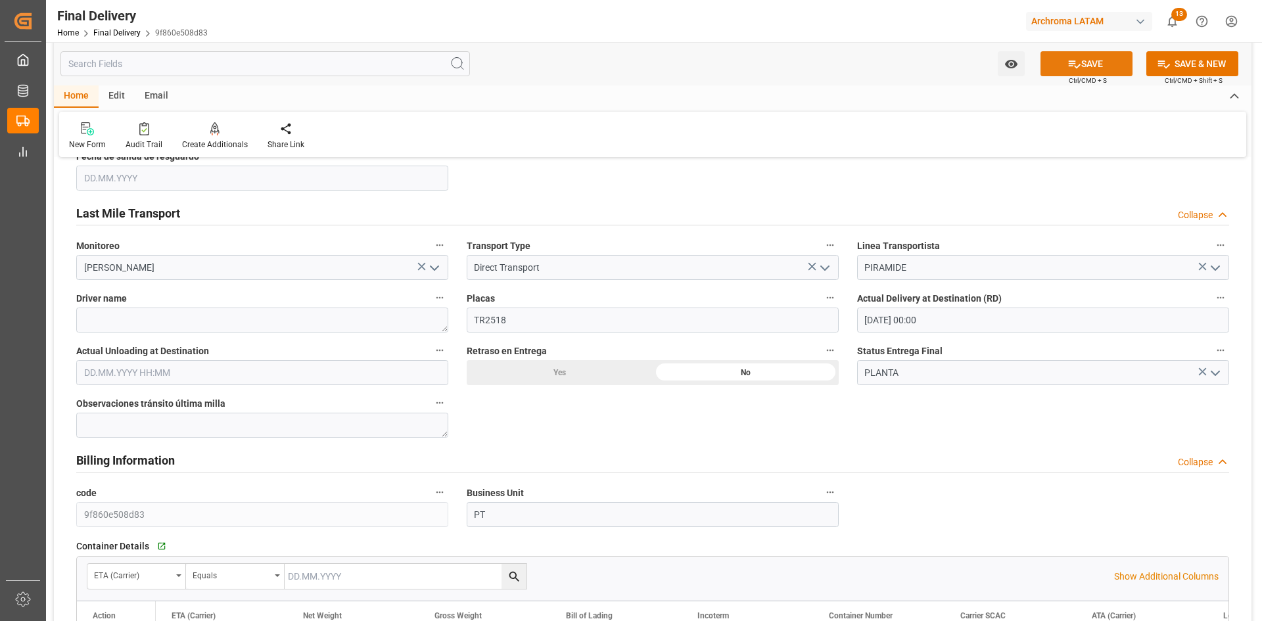
click at [841, 64] on button "SAVE" at bounding box center [1086, 63] width 92 height 25
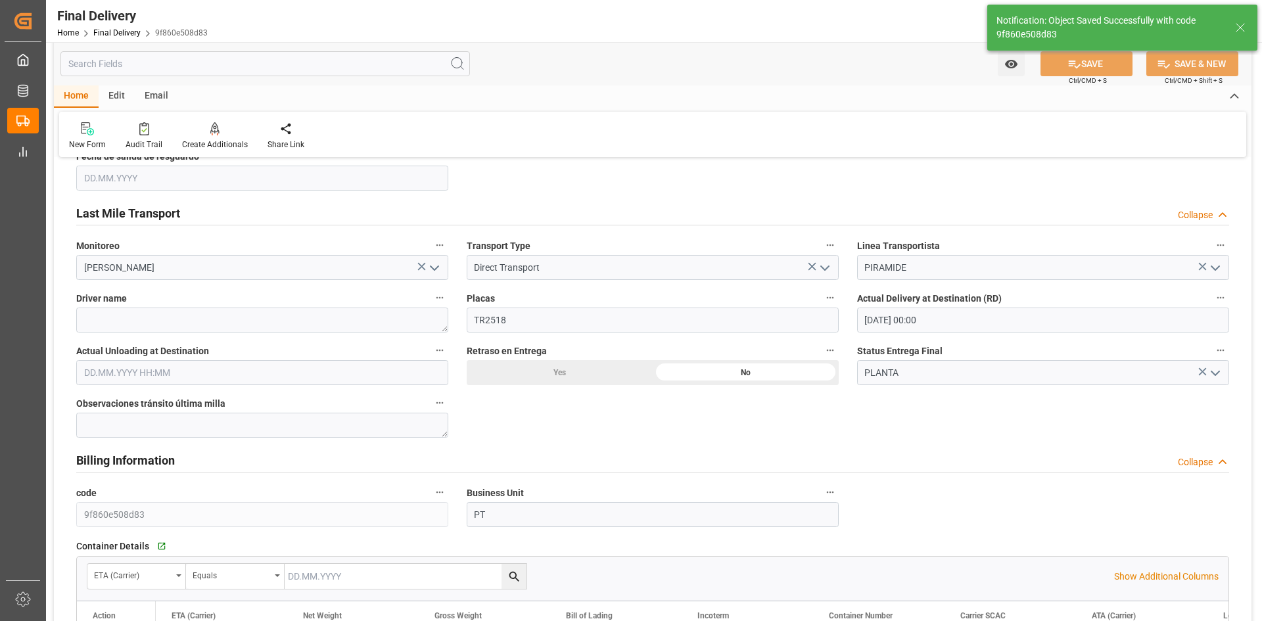
type textarea "1"
type input "In transit to final delivery"
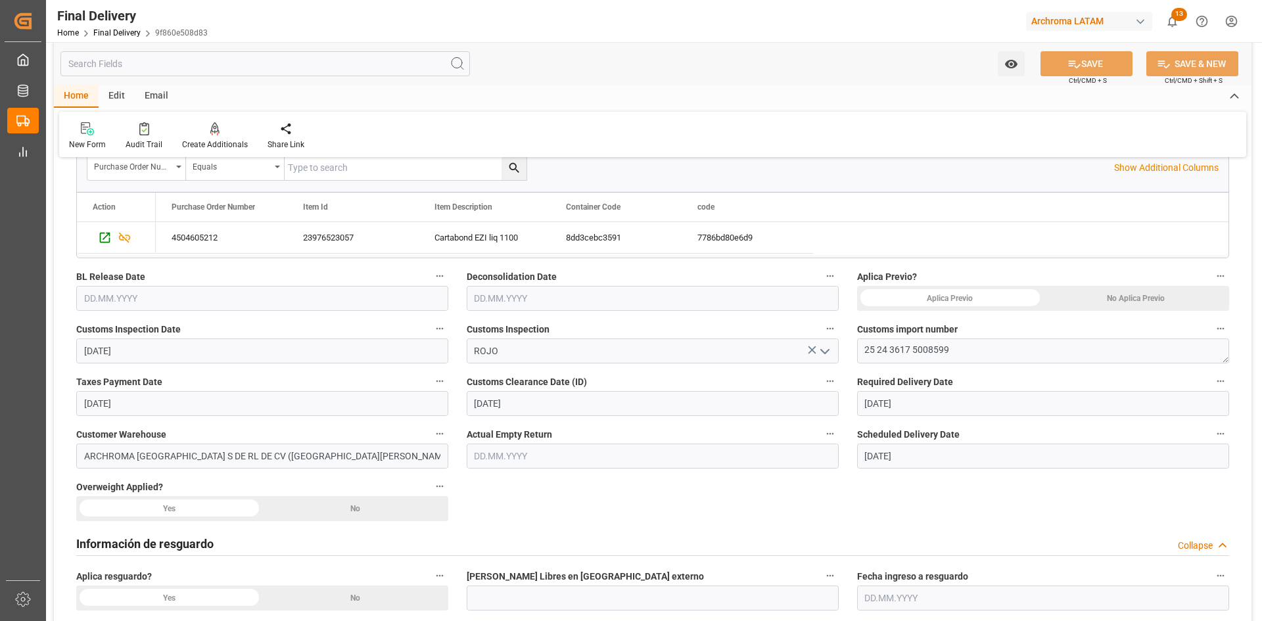
scroll to position [329, 0]
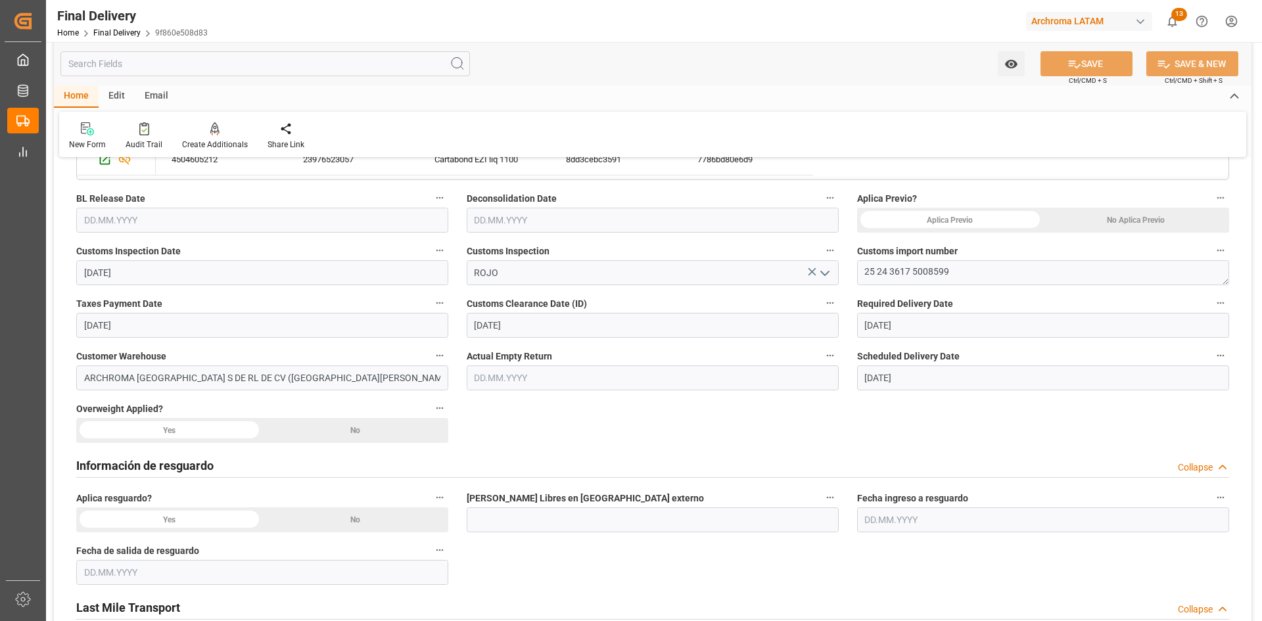
click at [841, 218] on div "No Aplica Previo" at bounding box center [1136, 220] width 186 height 25
click at [841, 62] on button "SAVE" at bounding box center [1086, 63] width 92 height 25
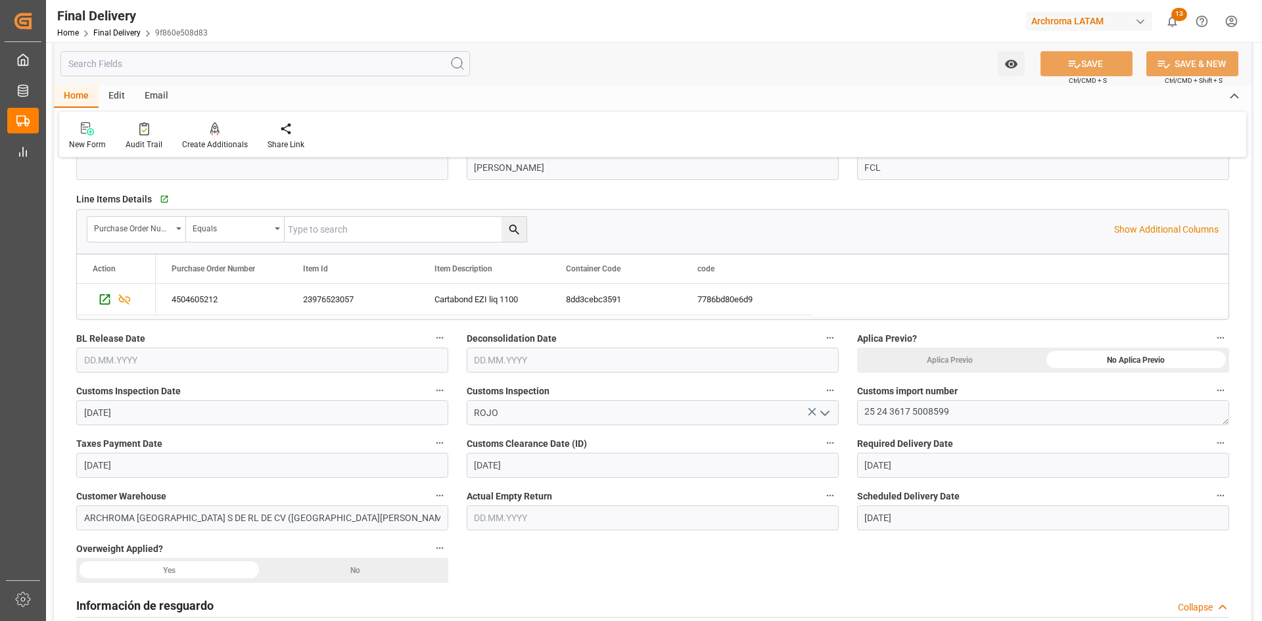
scroll to position [0, 0]
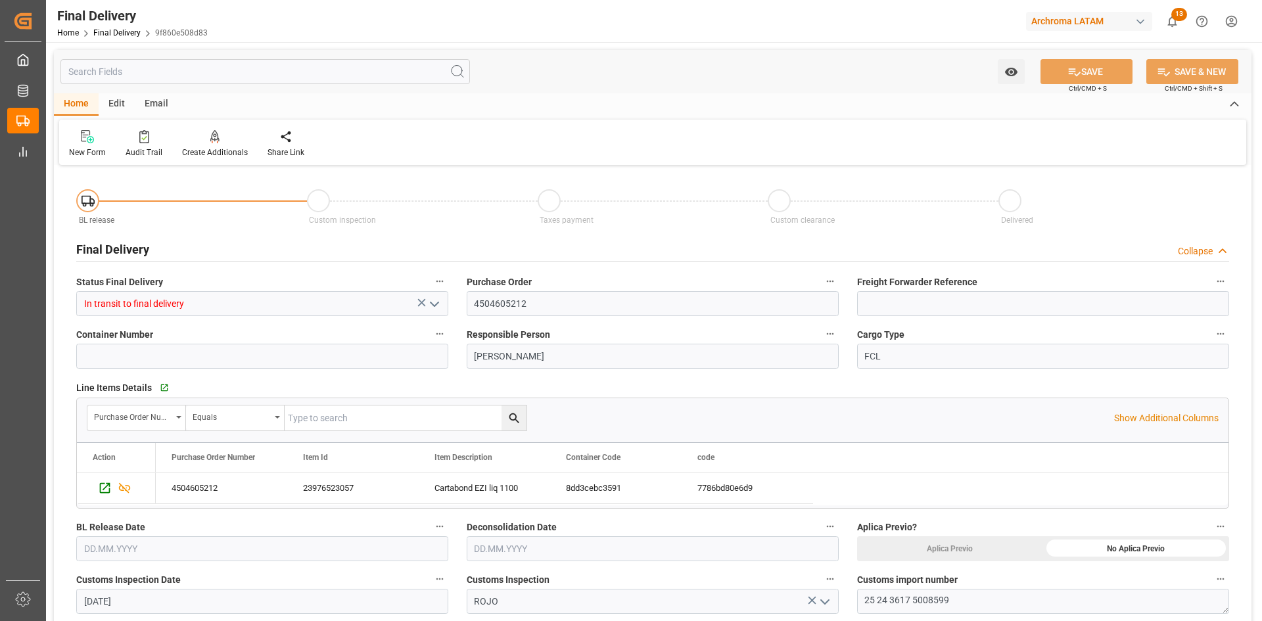
click at [168, 102] on div "Email" at bounding box center [156, 104] width 43 height 22
click at [82, 144] on div "Send Email" at bounding box center [89, 143] width 60 height 29
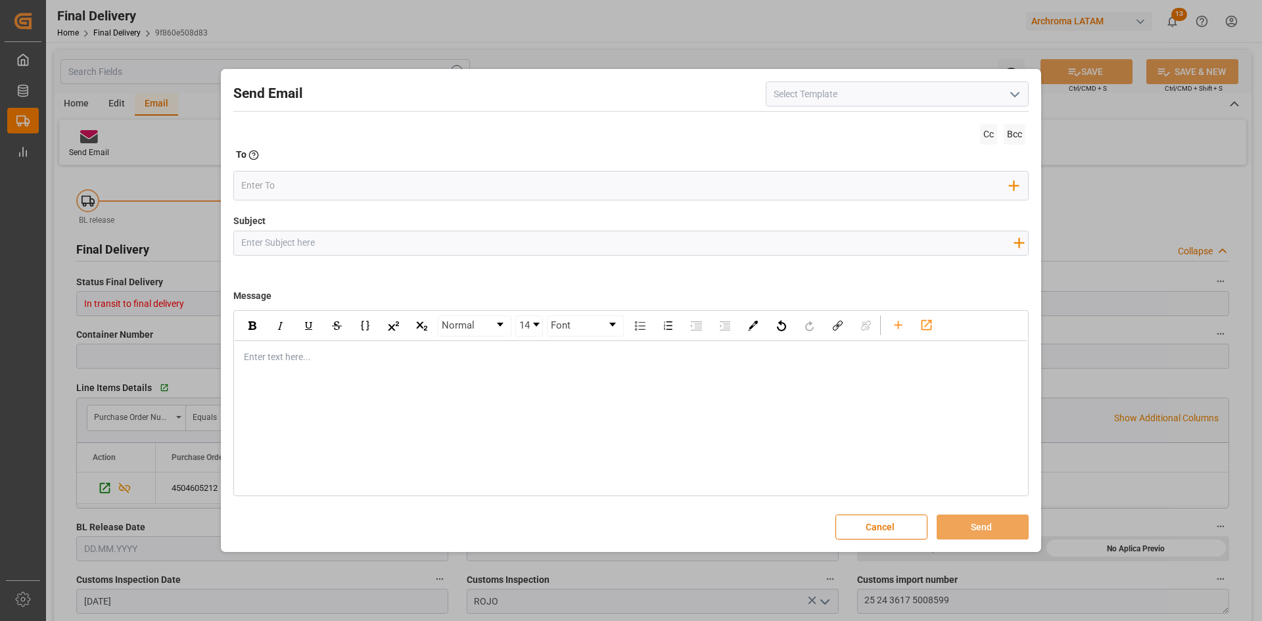
click at [841, 101] on button "open menu" at bounding box center [1014, 94] width 20 height 20
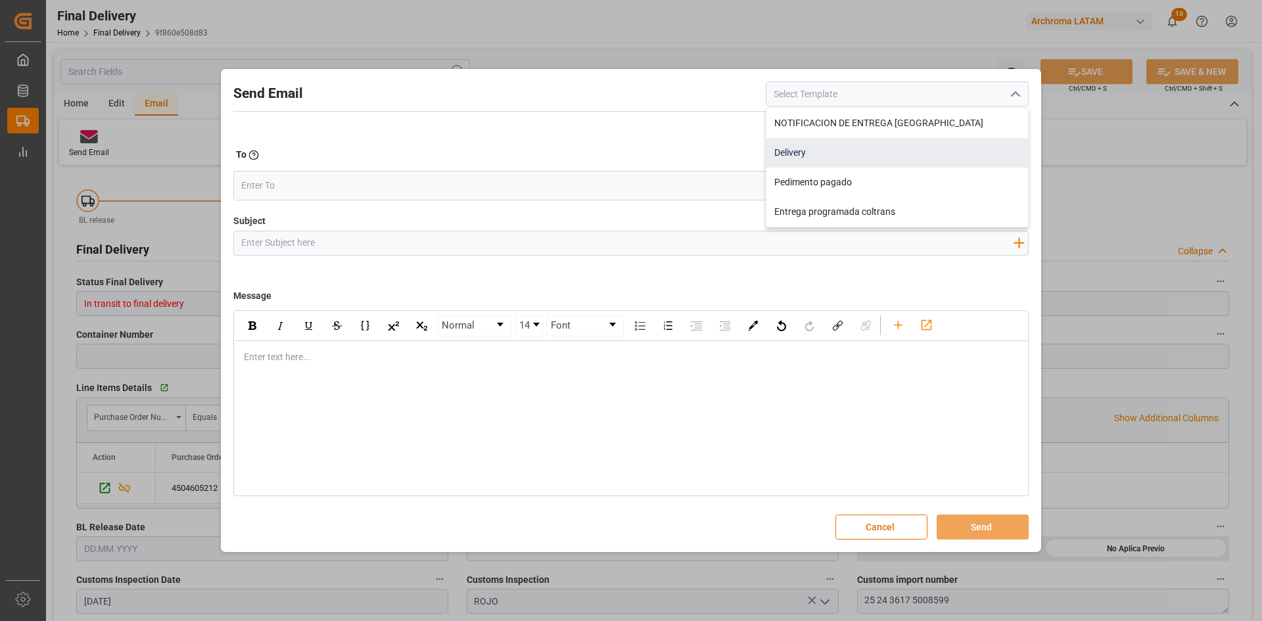
click at [841, 149] on div "Delivery" at bounding box center [897, 153] width 262 height 30
type input "Delivery"
type input "Notificacion de Entrega en Planta {{customerWarehouse}} | PO {{purchaseOrder}} …"
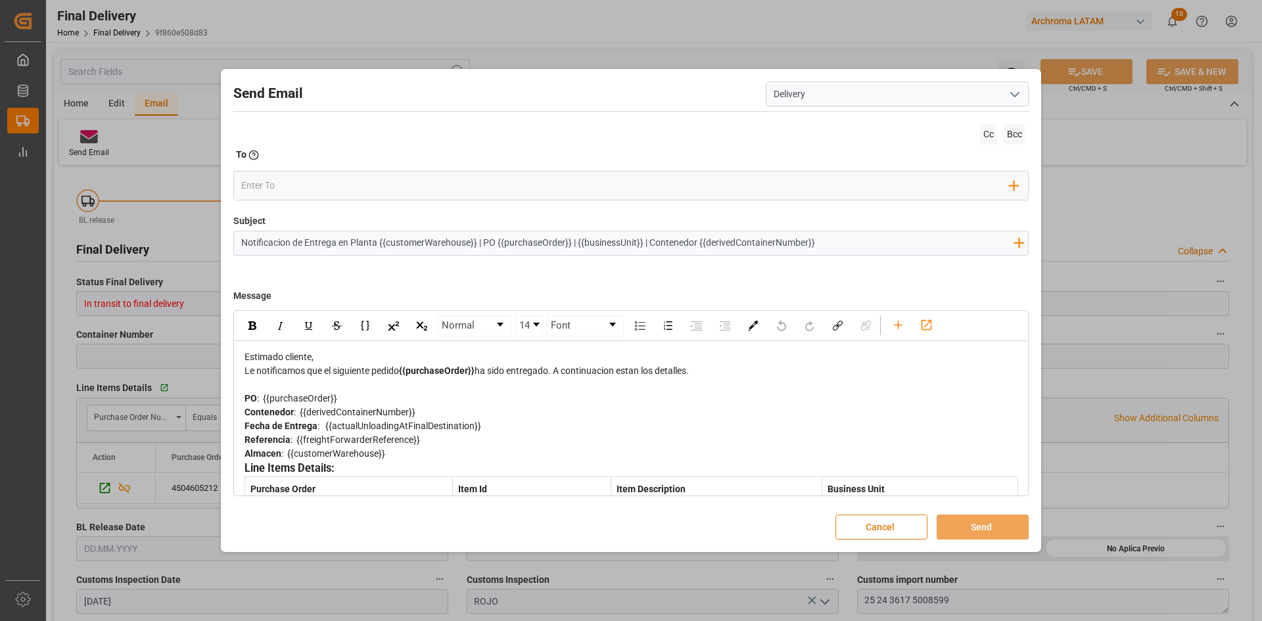
click at [841, 384] on button "Cancel" at bounding box center [881, 527] width 92 height 25
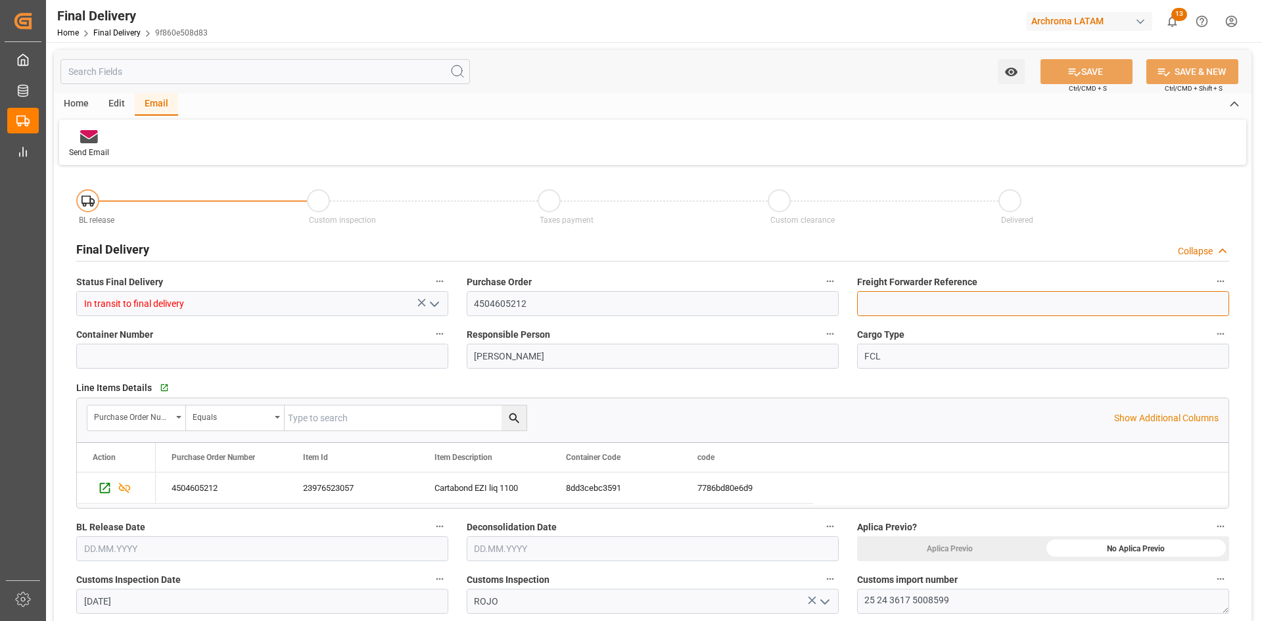
click at [841, 303] on input at bounding box center [1043, 303] width 372 height 25
paste input "250906990027"
type input "250906990027"
click at [841, 67] on button "SAVE" at bounding box center [1086, 71] width 92 height 25
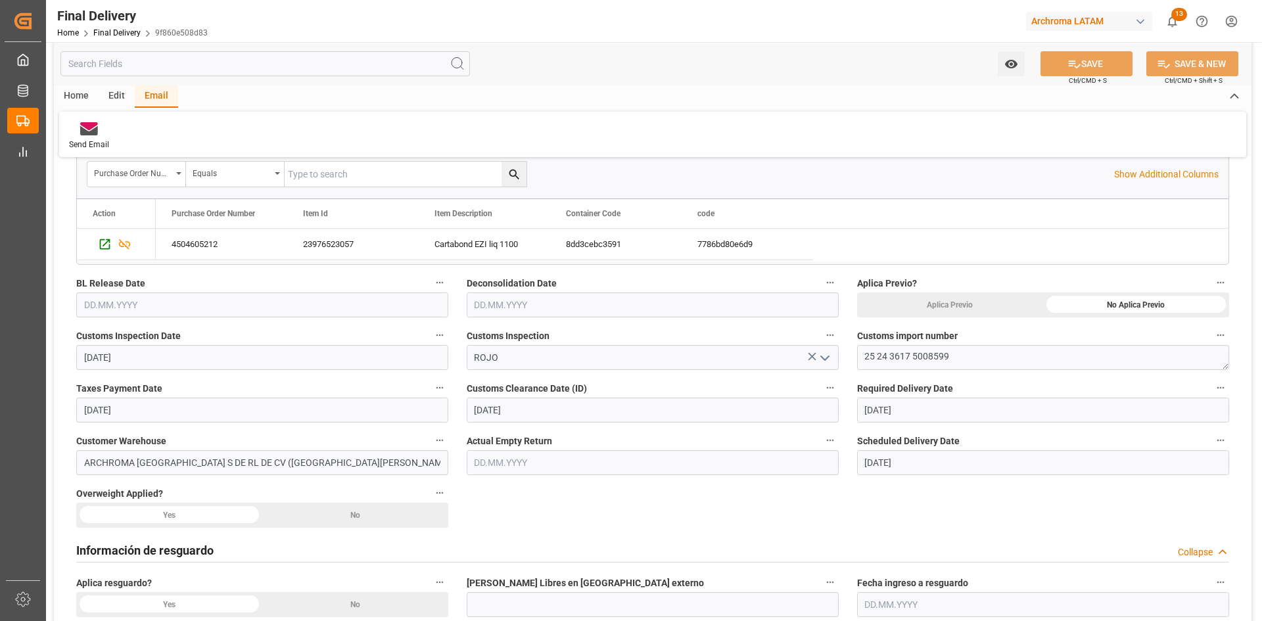
scroll to position [329, 0]
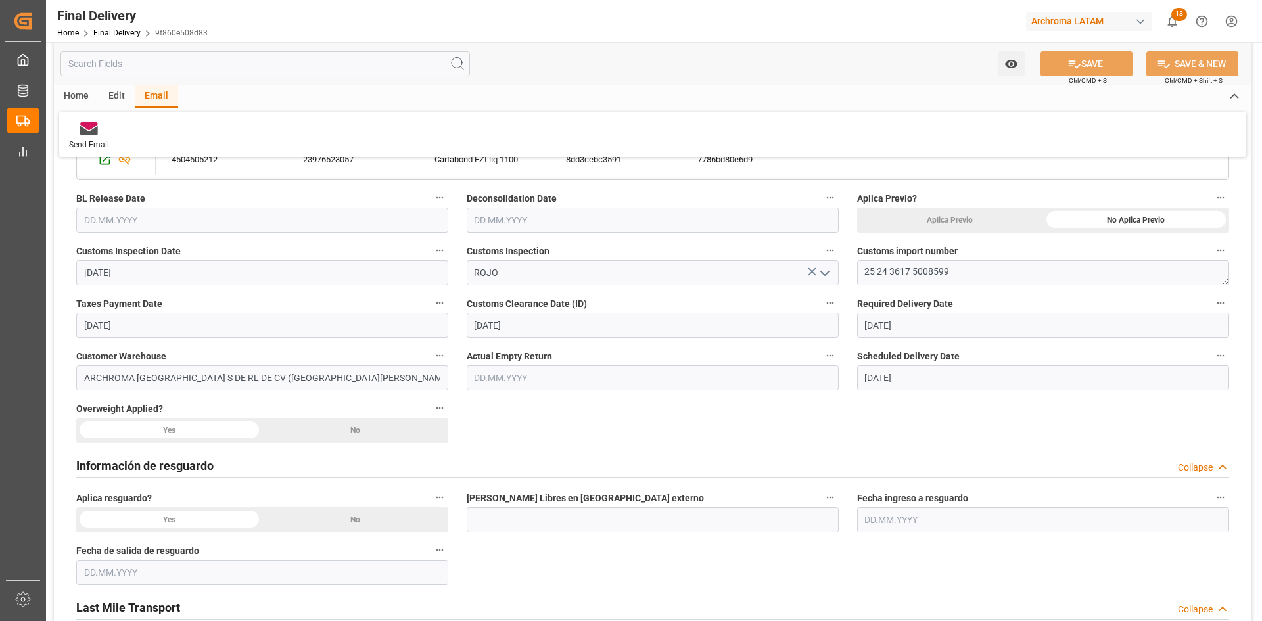
click at [841, 233] on div "No" at bounding box center [1136, 220] width 186 height 25
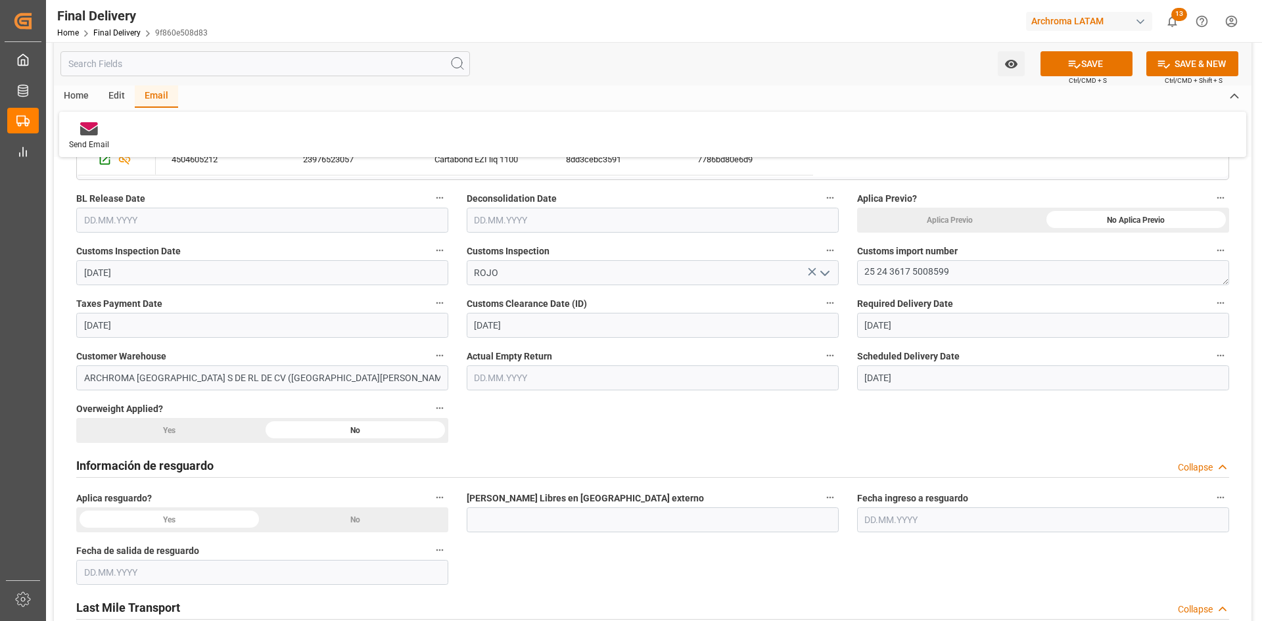
click at [841, 233] on div "No" at bounding box center [1136, 220] width 186 height 25
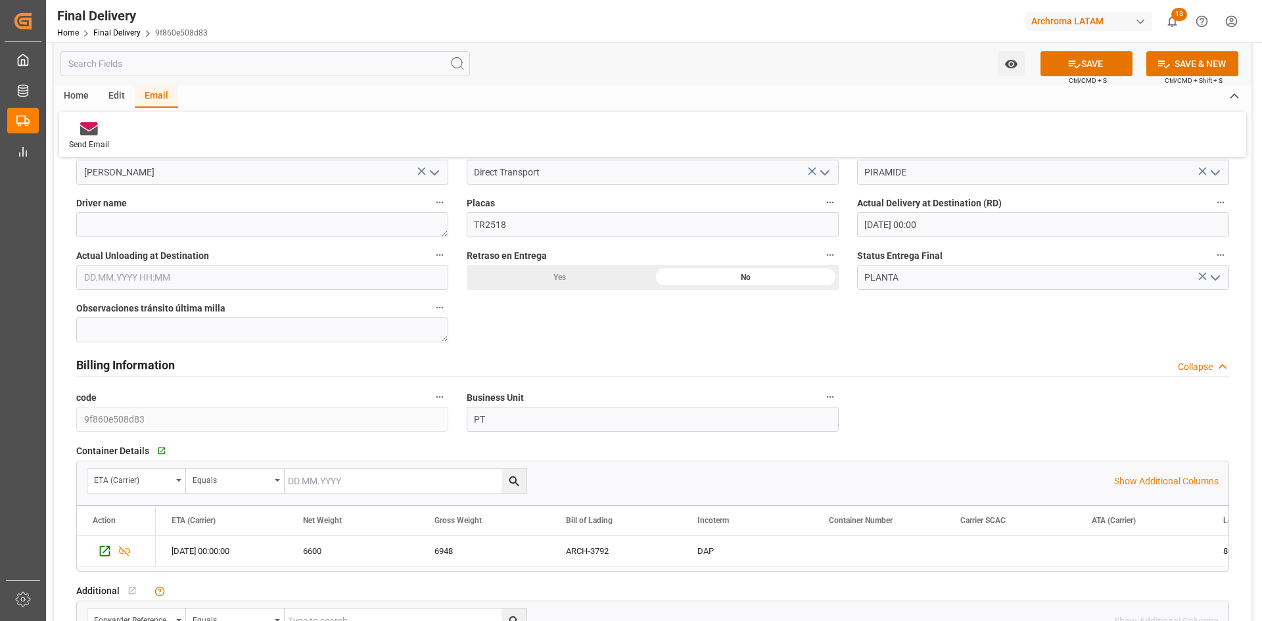
scroll to position [854, 0]
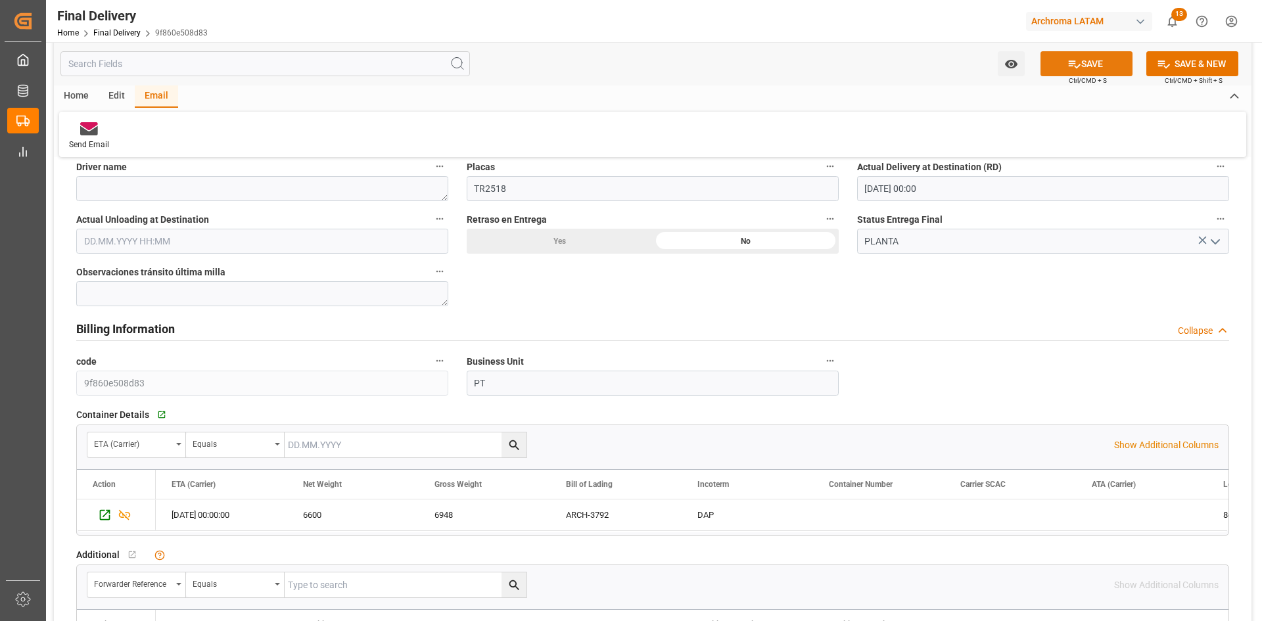
click at [841, 57] on button "SAVE" at bounding box center [1086, 63] width 92 height 25
